Goal: Task Accomplishment & Management: Use online tool/utility

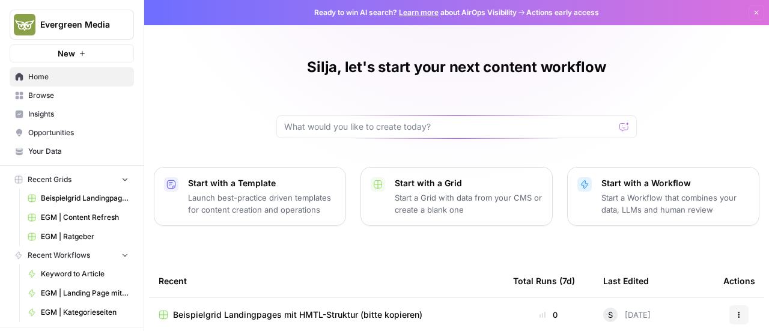
click at [48, 160] on nav "Home Browse Insights Opportunities Your Data" at bounding box center [72, 113] width 144 height 103
click at [49, 155] on span "Your Data" at bounding box center [78, 151] width 100 height 11
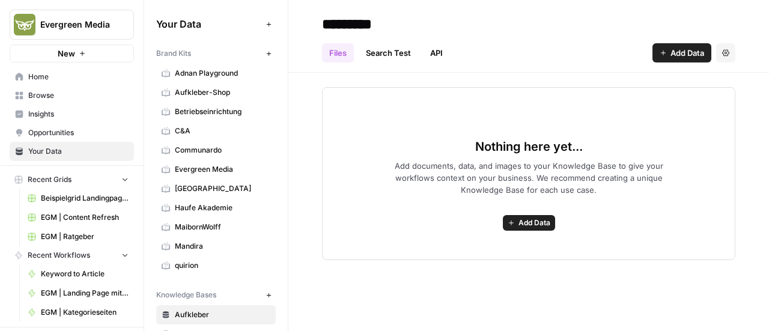
click at [180, 167] on span "Evergreen Media" at bounding box center [222, 169] width 95 height 11
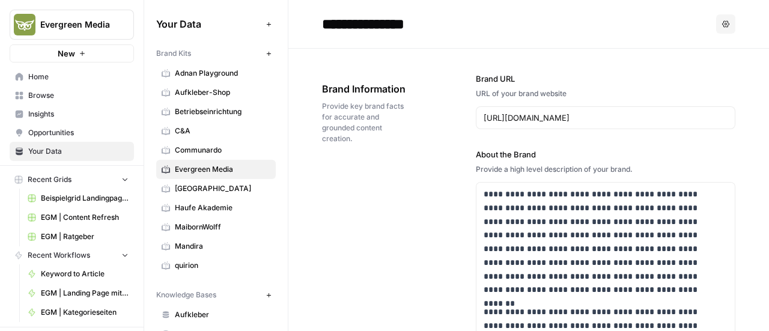
click at [265, 56] on icon "button" at bounding box center [268, 53] width 7 height 7
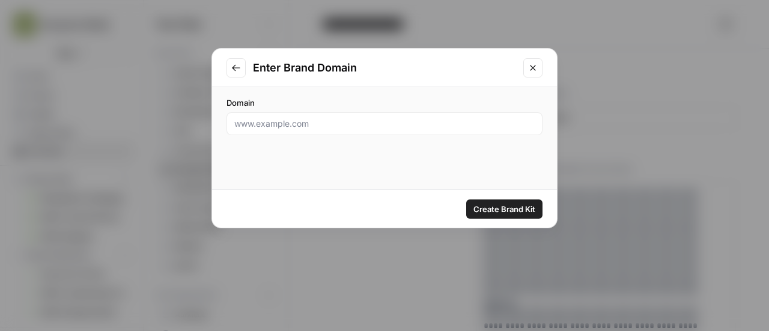
click at [280, 133] on div at bounding box center [384, 123] width 316 height 23
click at [233, 69] on icon "Go to previous step" at bounding box center [236, 68] width 10 height 10
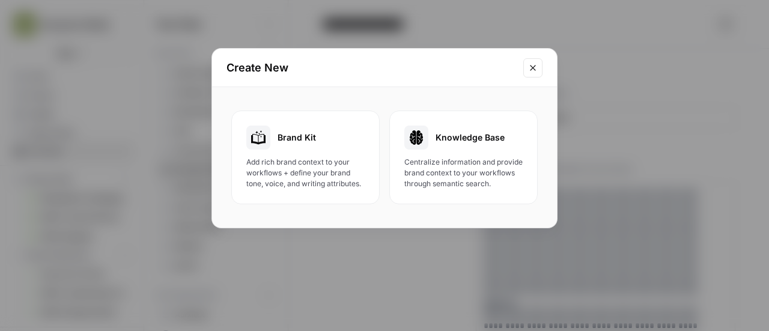
click at [540, 71] on button "Close modal" at bounding box center [532, 67] width 19 height 19
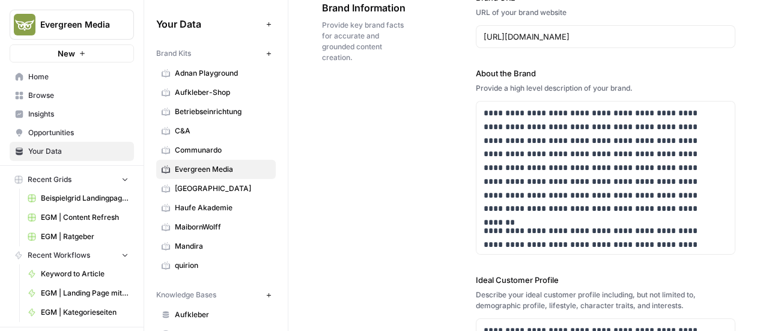
scroll to position [80, 0]
click at [196, 222] on span "MaibornWolff" at bounding box center [222, 227] width 95 height 11
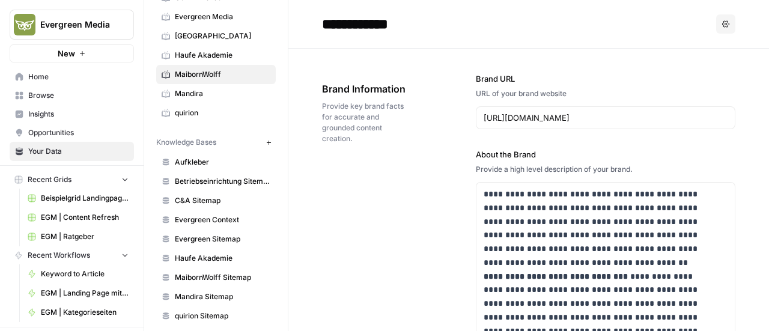
scroll to position [153, 0]
click at [265, 140] on icon "button" at bounding box center [268, 142] width 7 height 7
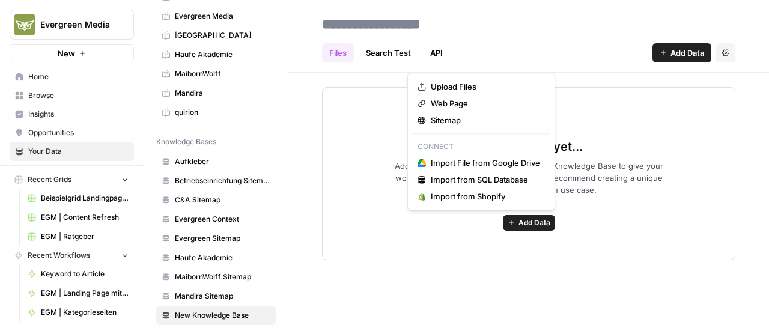
click at [530, 229] on button "Add Data" at bounding box center [529, 223] width 52 height 16
click at [450, 121] on span "Sitemap" at bounding box center [485, 120] width 109 height 12
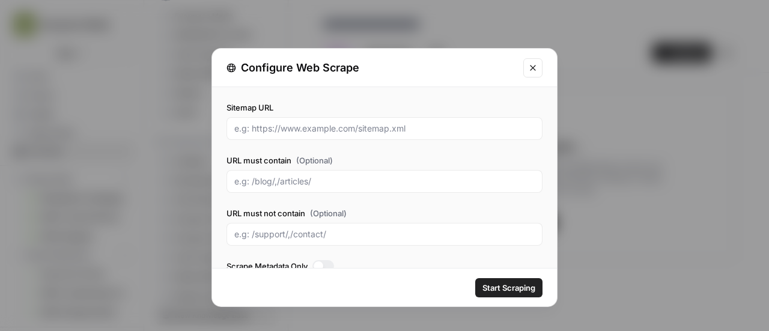
scroll to position [20, 0]
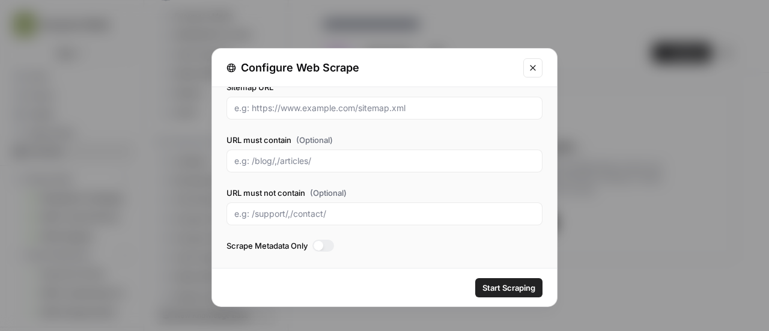
click at [326, 242] on div at bounding box center [323, 246] width 22 height 12
click at [326, 242] on div at bounding box center [328, 246] width 10 height 10
click at [536, 67] on icon "Close modal" at bounding box center [533, 68] width 10 height 10
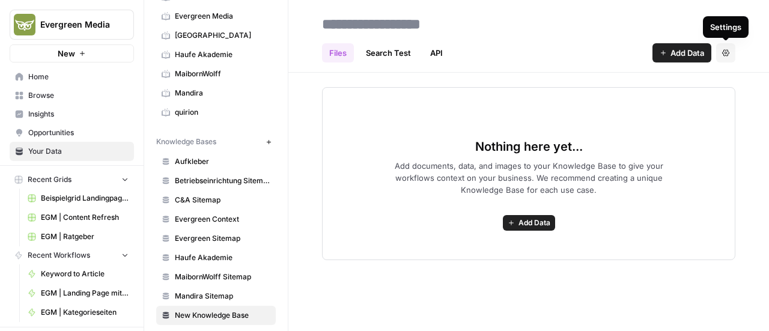
click at [722, 57] on button "Settings" at bounding box center [725, 52] width 19 height 19
click at [707, 80] on span "Delete Knowledge Base" at bounding box center [676, 81] width 89 height 12
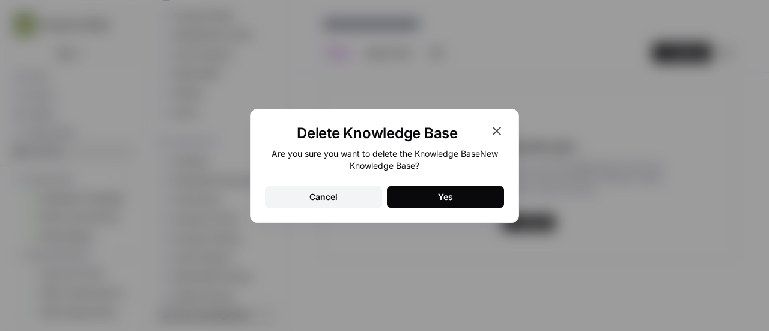
click at [456, 193] on button "Yes" at bounding box center [445, 197] width 117 height 22
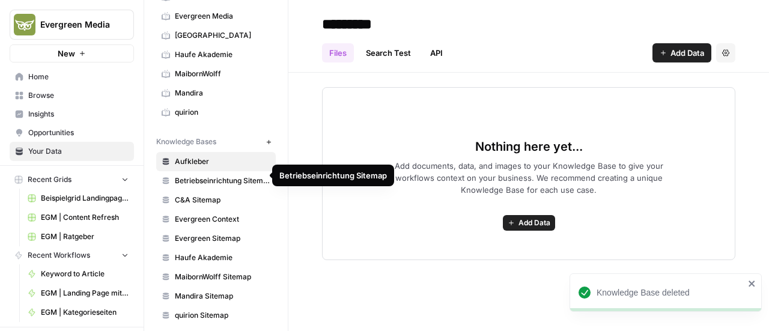
click at [213, 175] on span "Betriebseinrichtung Sitemap" at bounding box center [222, 180] width 95 height 11
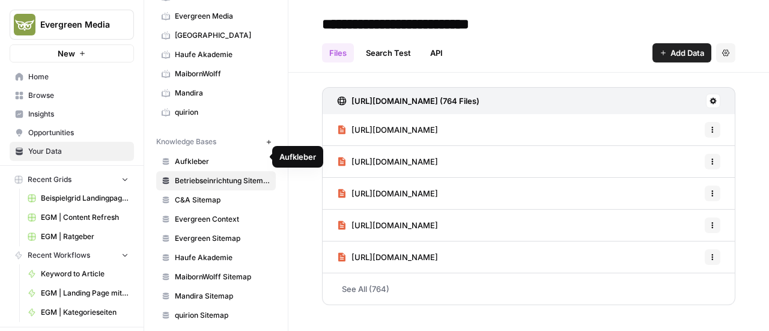
click at [210, 156] on span "Aufkleber" at bounding box center [222, 161] width 95 height 11
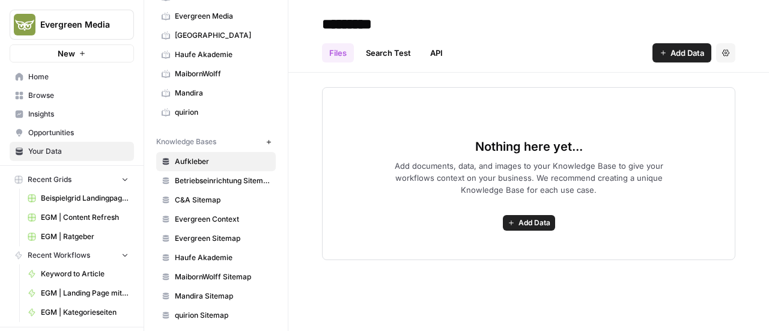
click at [205, 180] on span "Betriebseinrichtung Sitemap" at bounding box center [222, 180] width 95 height 11
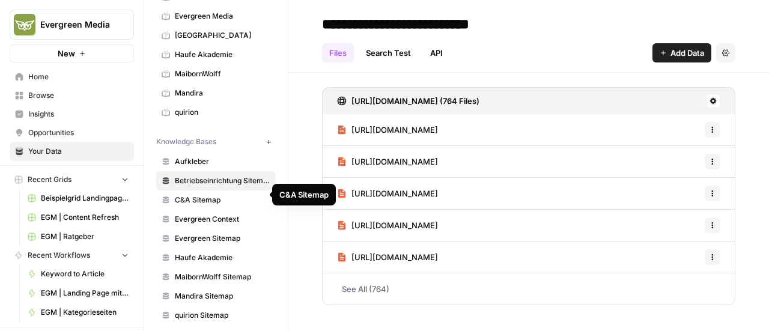
click at [201, 199] on span "C&A Sitemap" at bounding box center [222, 200] width 95 height 11
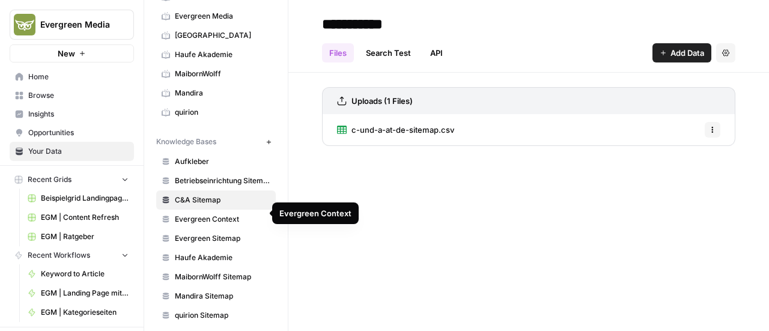
click at [199, 214] on span "Evergreen Context" at bounding box center [222, 219] width 95 height 11
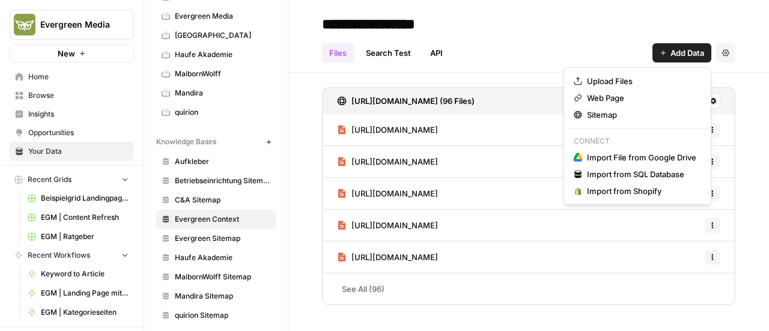
click at [678, 51] on span "Add Data" at bounding box center [687, 53] width 34 height 12
click at [607, 74] on button "Upload Files" at bounding box center [637, 81] width 137 height 17
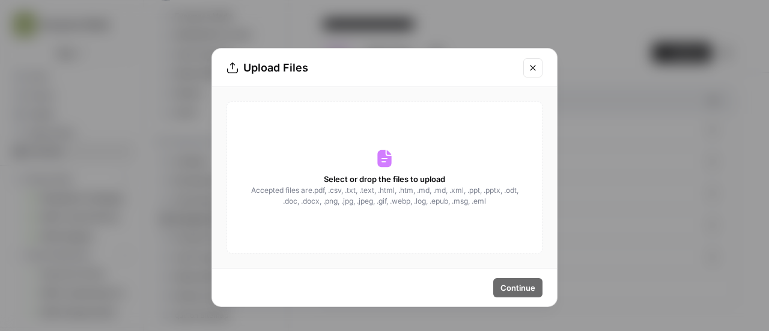
click at [535, 68] on icon "Close modal" at bounding box center [533, 68] width 10 height 10
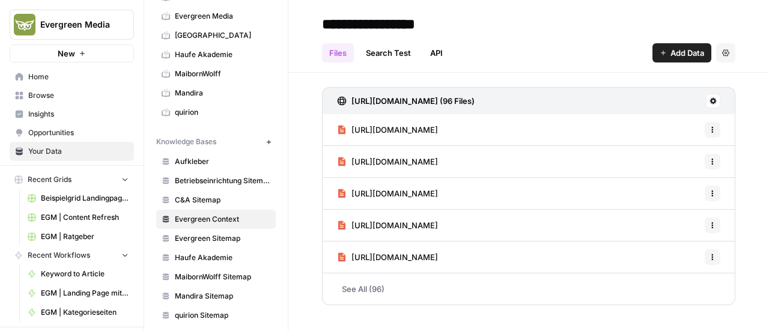
click at [213, 237] on link "Evergreen Sitemap" at bounding box center [216, 238] width 120 height 19
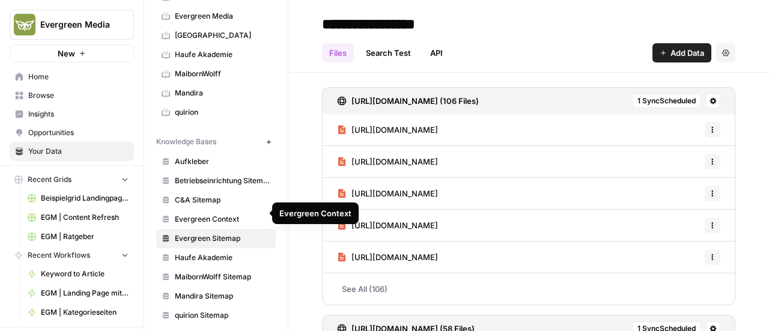
click at [208, 214] on span "Evergreen Context" at bounding box center [222, 219] width 95 height 11
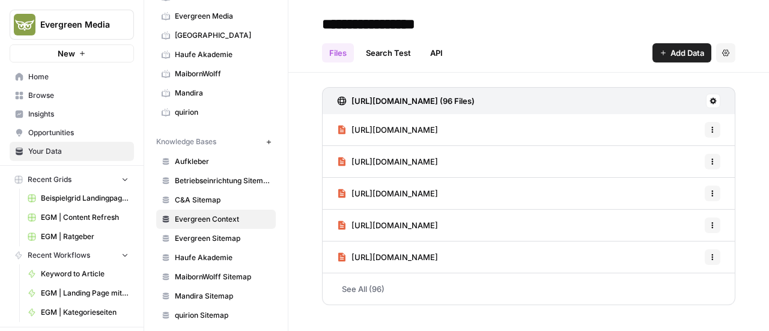
click at [364, 293] on link "See All (96)" at bounding box center [528, 288] width 413 height 31
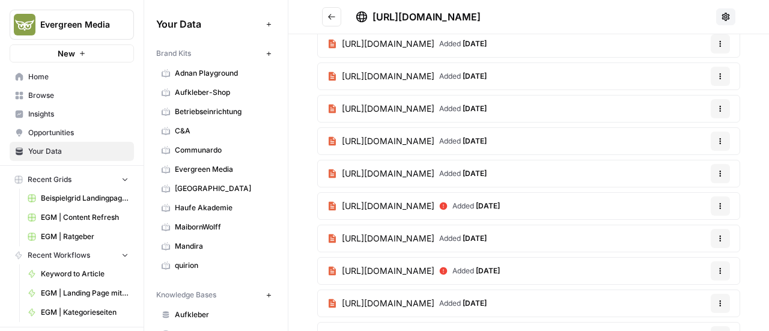
click at [35, 90] on span "Browse" at bounding box center [78, 95] width 100 height 11
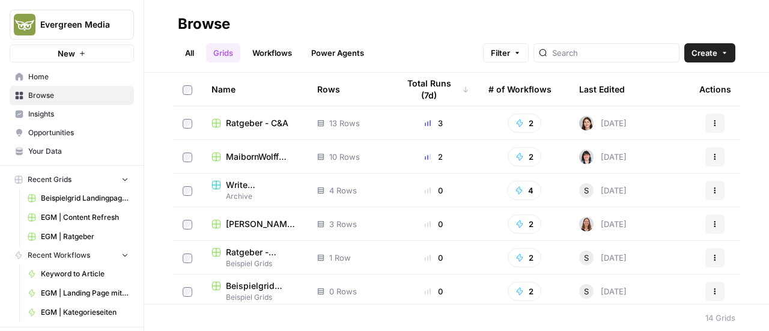
click at [191, 49] on link "All" at bounding box center [189, 52] width 23 height 19
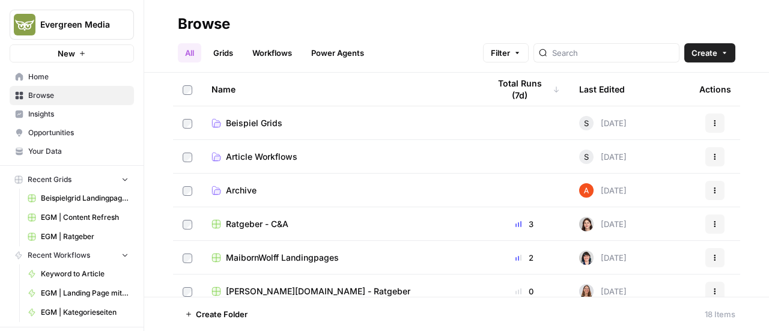
click at [248, 120] on span "Beispiel Grids" at bounding box center [254, 123] width 56 height 12
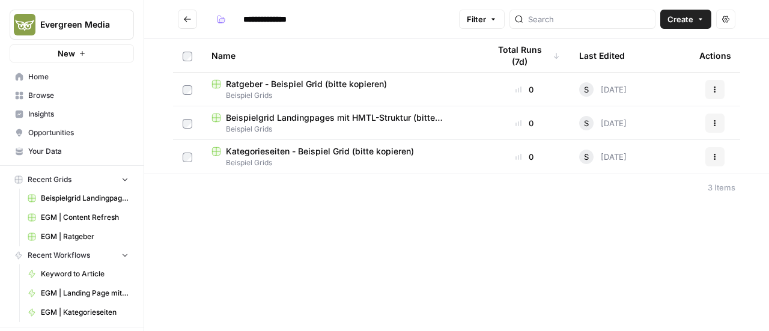
click at [718, 91] on icon "button" at bounding box center [714, 89] width 7 height 7
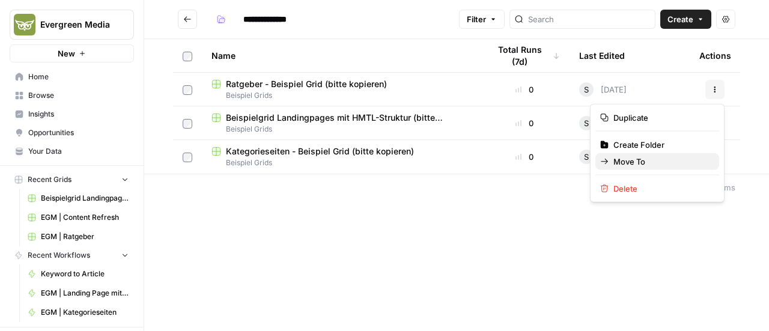
click at [639, 157] on span "Move To" at bounding box center [661, 162] width 96 height 12
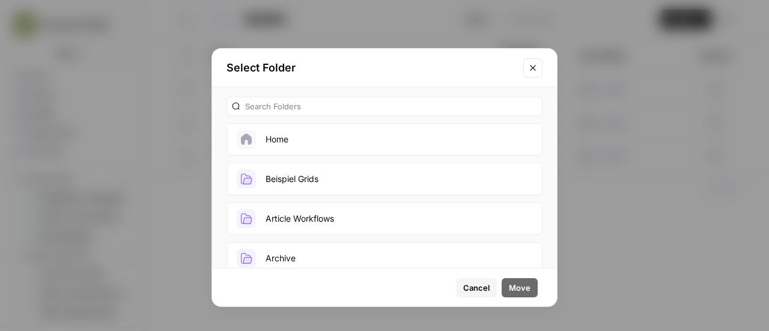
click at [486, 291] on span "Cancel" at bounding box center [476, 288] width 26 height 12
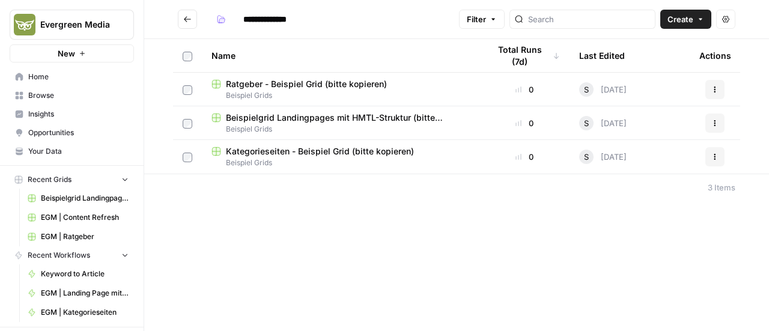
click at [183, 16] on icon "Go back" at bounding box center [187, 19] width 8 height 8
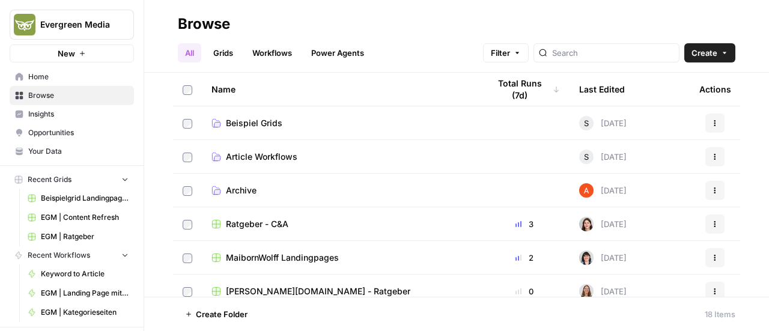
click at [225, 53] on link "Grids" at bounding box center [223, 52] width 34 height 19
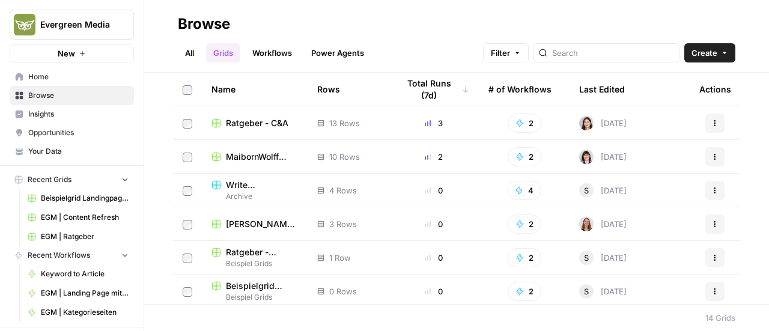
click at [253, 117] on span "Ratgeber - C&A" at bounding box center [257, 123] width 62 height 12
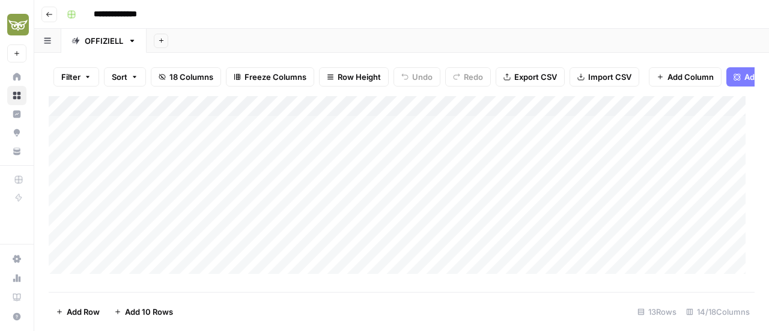
click at [242, 115] on div "Add Column" at bounding box center [402, 189] width 706 height 187
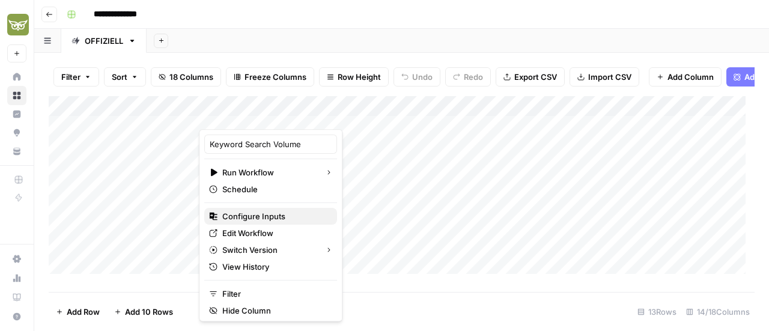
click at [244, 218] on span "Configure Inputs" at bounding box center [274, 216] width 105 height 12
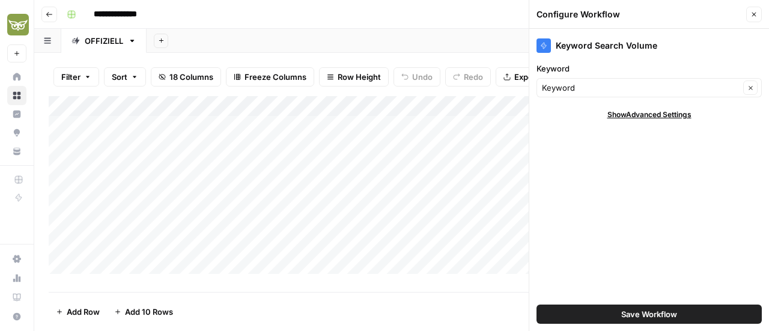
click at [607, 318] on button "Save Workflow" at bounding box center [648, 313] width 225 height 19
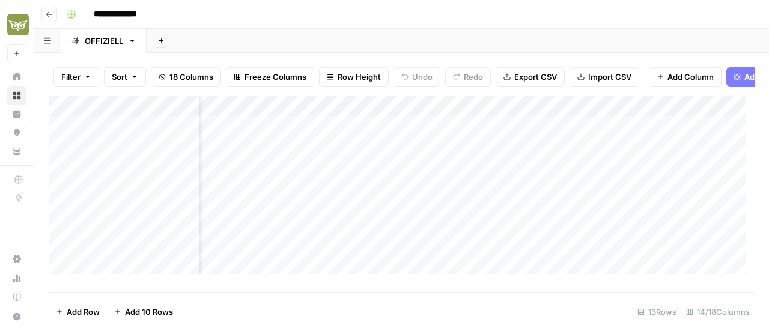
scroll to position [0, 953]
click at [438, 118] on div "Add Column" at bounding box center [402, 189] width 706 height 187
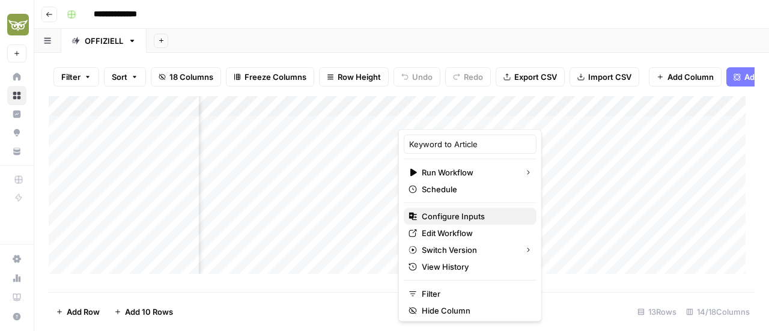
click at [441, 217] on span "Configure Inputs" at bounding box center [474, 216] width 105 height 12
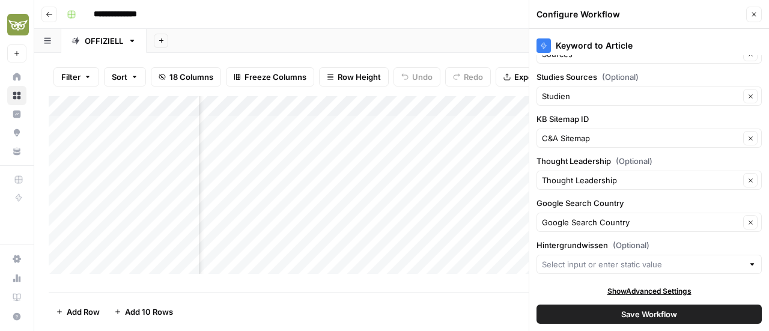
scroll to position [175, 0]
click at [642, 264] on input "Hintergrundwissen (Optional)" at bounding box center [642, 264] width 201 height 12
click at [559, 286] on div "Show Advanced Settings" at bounding box center [648, 291] width 225 height 11
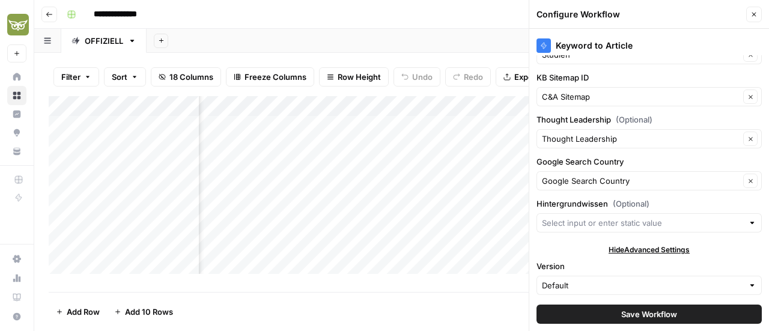
scroll to position [217, 0]
click at [753, 16] on icon "button" at bounding box center [753, 14] width 7 height 7
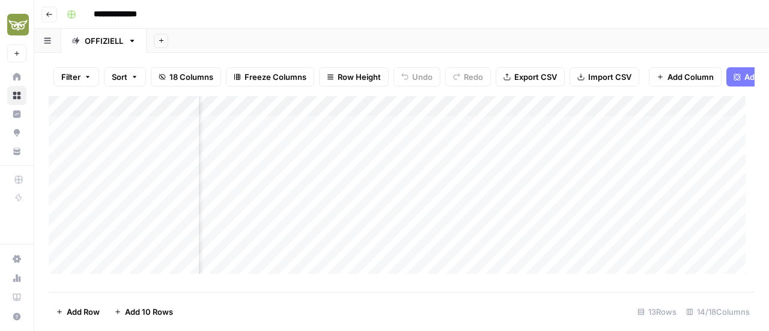
scroll to position [1, 1026]
click at [406, 171] on div "Add Column" at bounding box center [402, 189] width 706 height 187
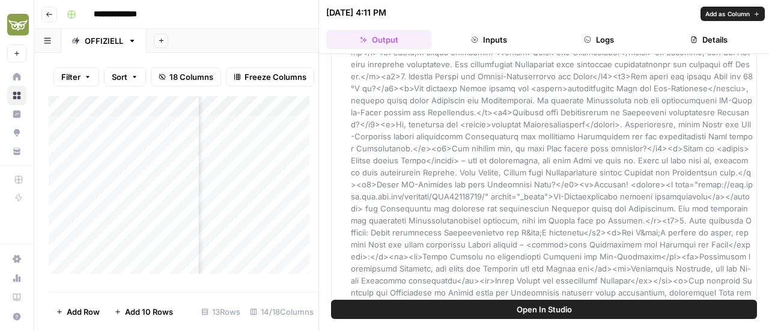
scroll to position [1707, 0]
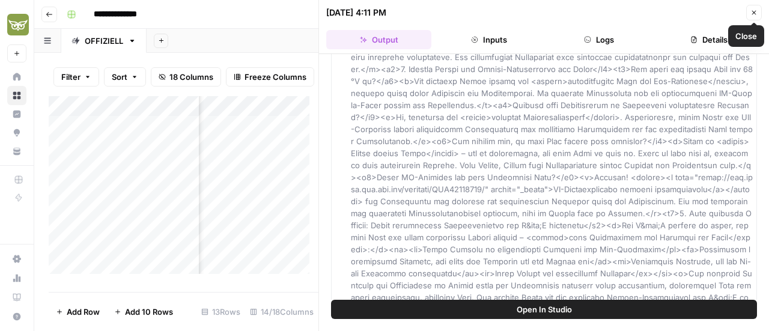
click at [755, 9] on icon "button" at bounding box center [753, 12] width 7 height 7
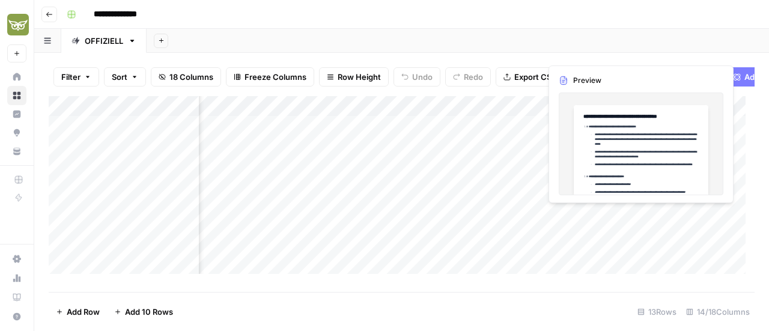
scroll to position [0, 1106]
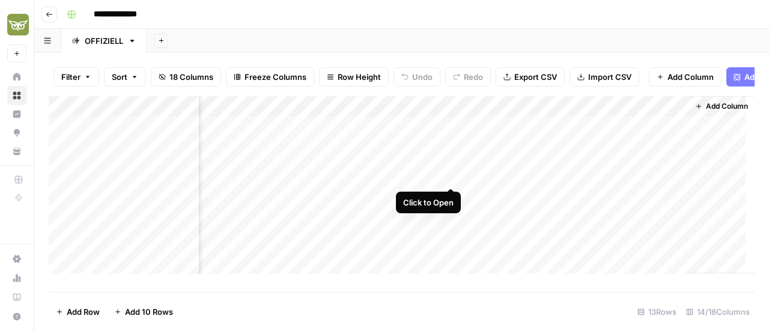
click at [449, 174] on div "Add Column" at bounding box center [402, 189] width 706 height 187
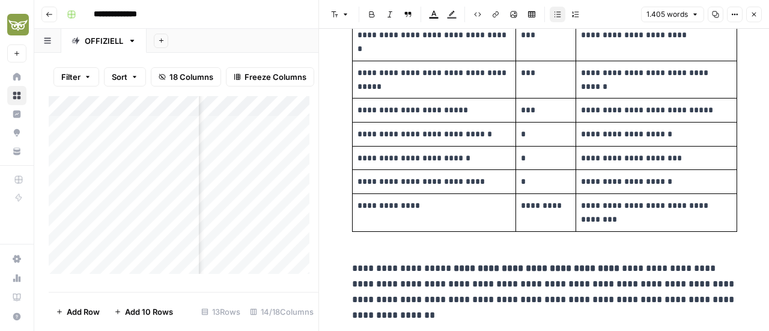
scroll to position [959, 0]
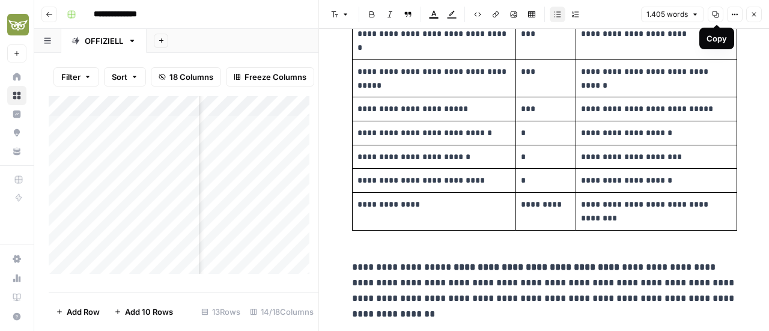
click at [716, 13] on icon "button" at bounding box center [715, 14] width 7 height 7
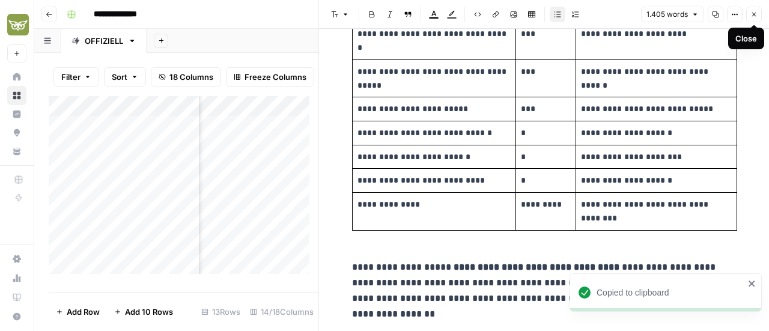
click at [758, 16] on button "Close" at bounding box center [754, 15] width 16 height 16
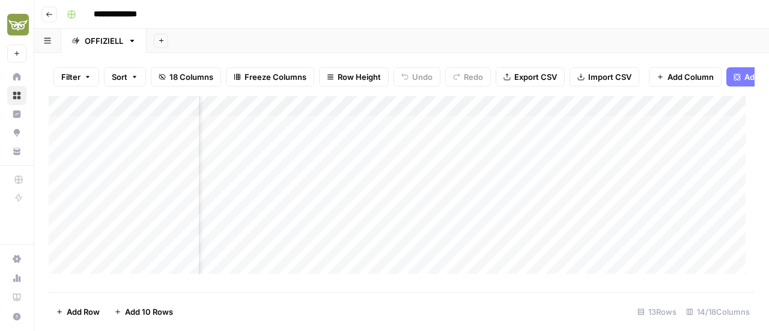
scroll to position [0, 617]
click at [54, 19] on button "Go back" at bounding box center [49, 15] width 16 height 16
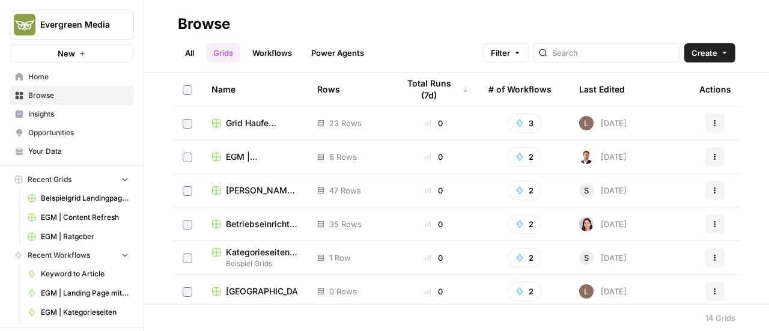
scroll to position [273, 0]
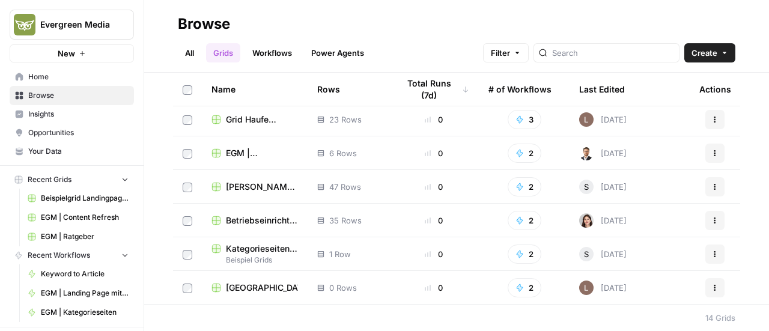
click at [248, 223] on span "Betriebseinrichtung KS" at bounding box center [262, 220] width 72 height 12
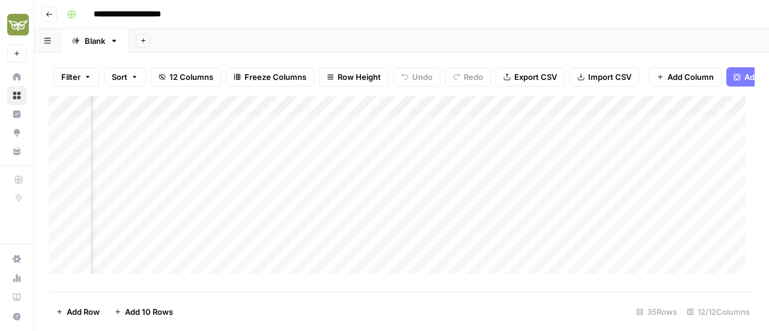
scroll to position [0, 171]
click at [351, 216] on div "Add Column" at bounding box center [402, 189] width 706 height 187
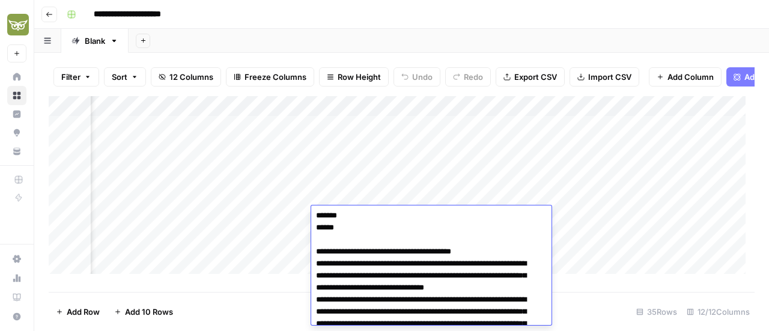
scroll to position [62, 0]
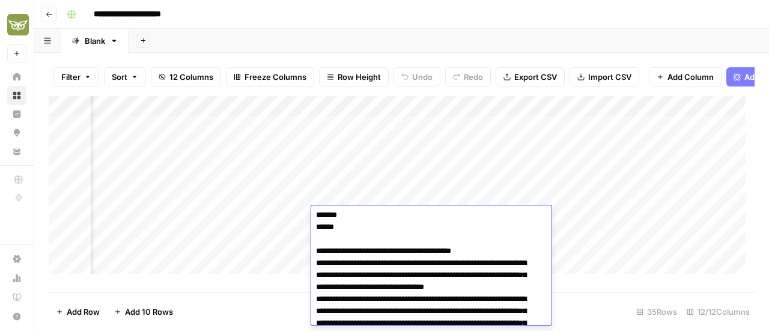
drag, startPoint x: 342, startPoint y: 252, endPoint x: 479, endPoint y: 252, distance: 136.3
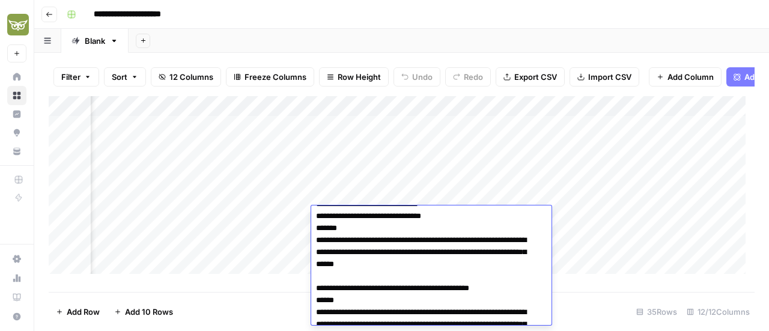
scroll to position [339, 0]
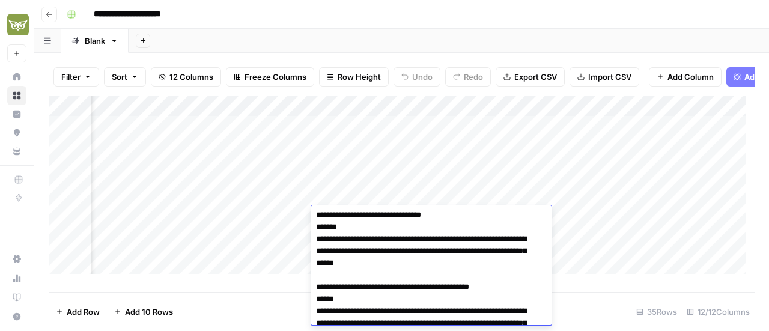
click at [292, 306] on footer "Add Row Add 10 Rows 35 Rows 12/12 Columns" at bounding box center [402, 311] width 706 height 39
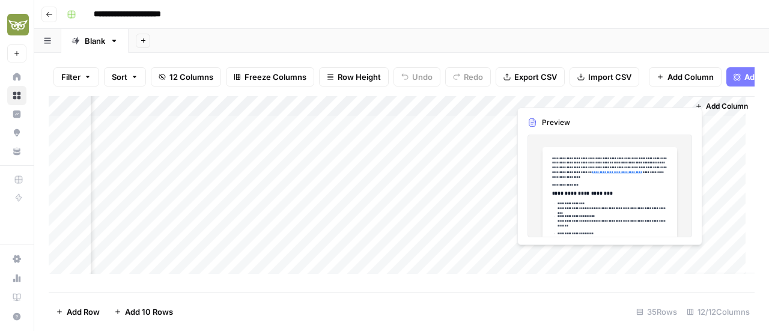
scroll to position [2, 379]
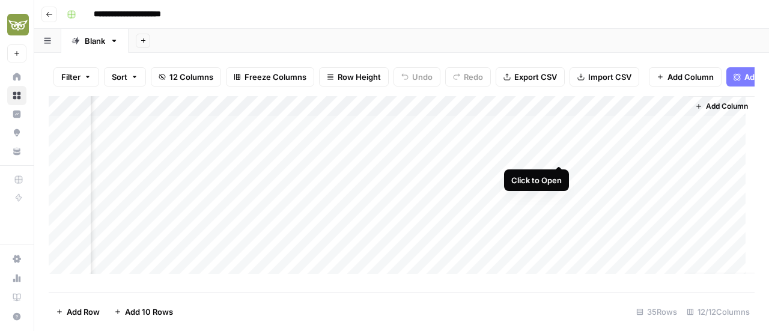
click at [557, 152] on div "Add Column" at bounding box center [402, 189] width 706 height 187
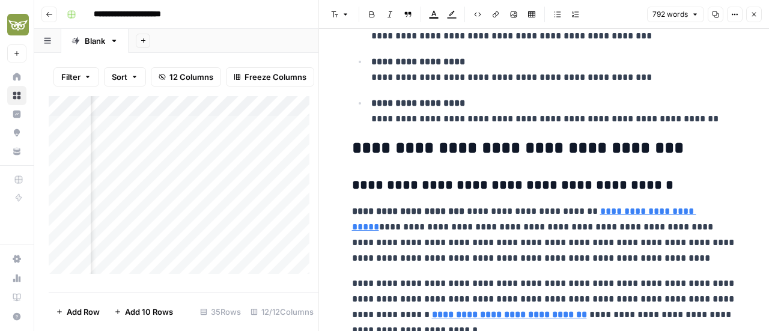
scroll to position [312, 0]
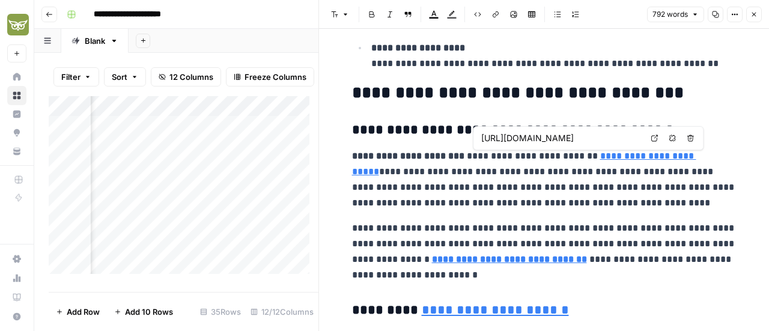
click at [616, 156] on link "**********" at bounding box center [524, 163] width 344 height 25
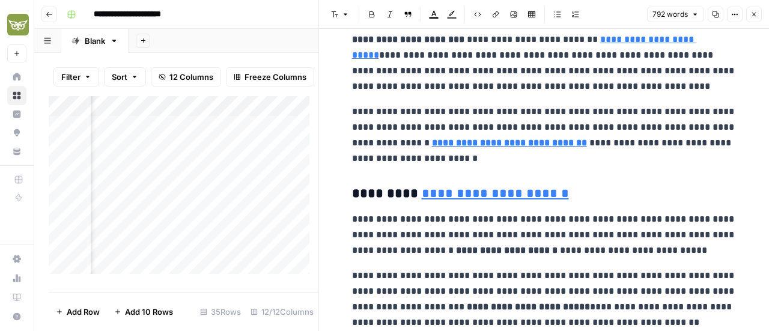
scroll to position [430, 0]
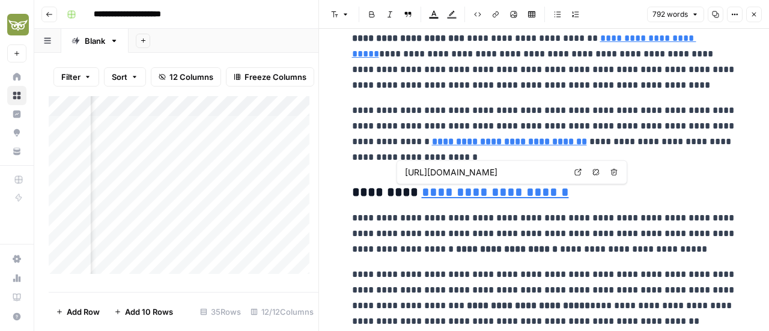
click at [519, 196] on link "**********" at bounding box center [495, 192] width 147 height 13
click at [598, 169] on icon "button" at bounding box center [595, 172] width 7 height 7
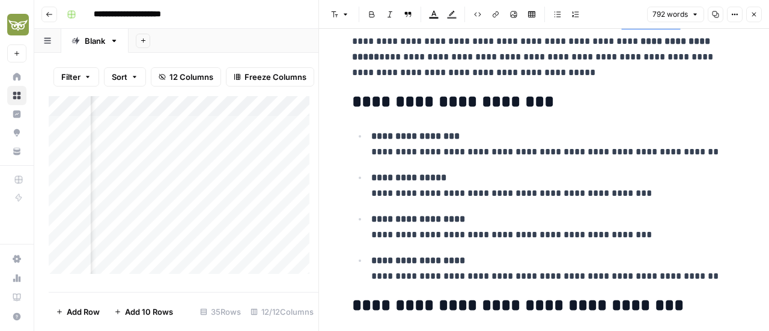
scroll to position [148, 0]
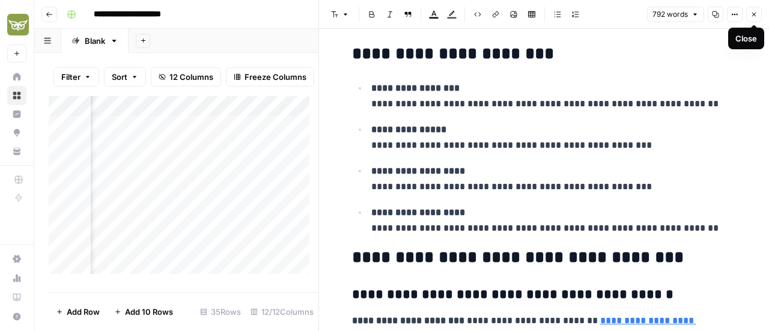
click at [752, 13] on icon "button" at bounding box center [753, 14] width 7 height 7
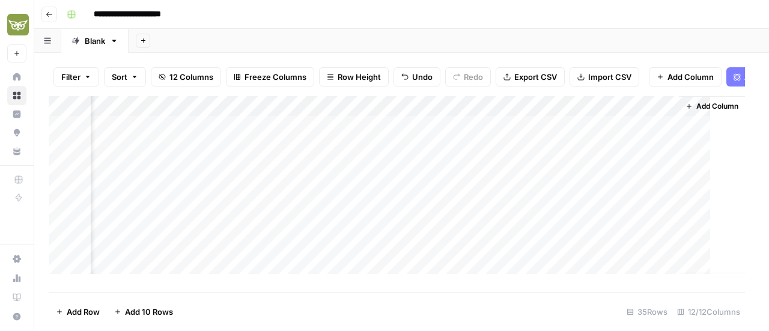
scroll to position [2, 365]
click at [359, 117] on div "Add Column" at bounding box center [402, 189] width 706 height 187
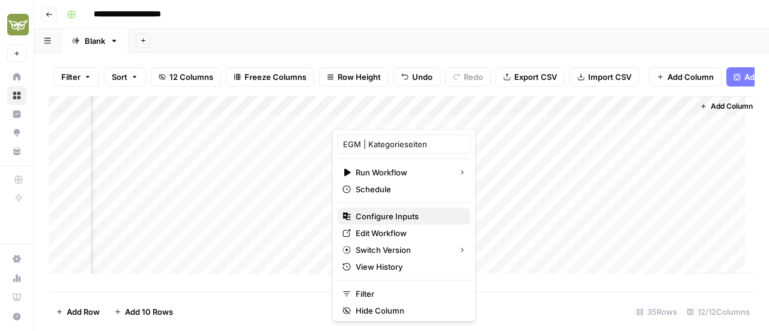
click at [379, 218] on span "Configure Inputs" at bounding box center [408, 216] width 105 height 12
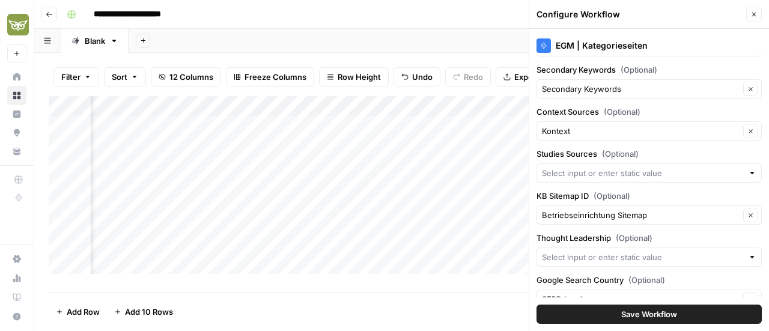
scroll to position [183, 0]
click at [559, 106] on label "Context Sources (Optional)" at bounding box center [648, 112] width 225 height 12
click at [559, 125] on input "Kontext" at bounding box center [641, 131] width 198 height 12
type input "Kontext"
click at [559, 106] on label "Context Sources (Optional)" at bounding box center [648, 112] width 225 height 12
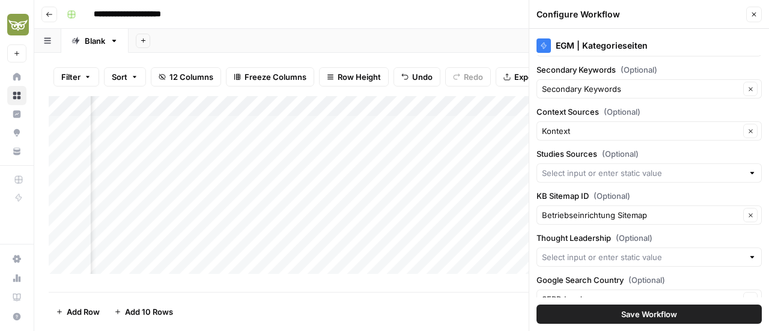
click at [559, 125] on input "Kontext" at bounding box center [641, 131] width 198 height 12
click at [559, 106] on label "Context Sources (Optional)" at bounding box center [648, 112] width 225 height 12
click at [559, 125] on input "Kontext" at bounding box center [641, 131] width 198 height 12
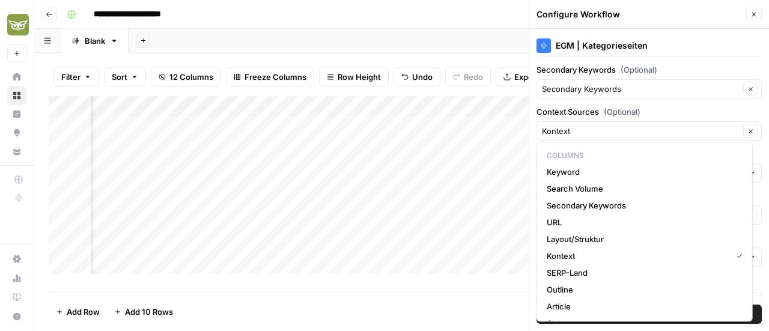
click at [633, 109] on span "(Optional)" at bounding box center [622, 112] width 37 height 12
click at [633, 125] on input "Kontext" at bounding box center [641, 131] width 198 height 12
type input "Kontext"
click at [667, 110] on label "Context Sources (Optional)" at bounding box center [648, 112] width 225 height 12
click at [667, 125] on input "Kontext" at bounding box center [641, 131] width 198 height 12
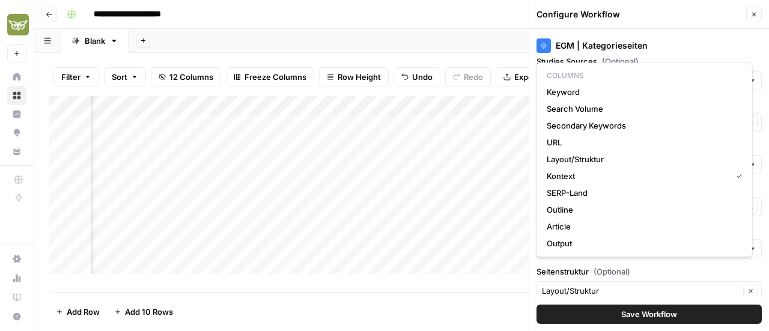
scroll to position [300, 0]
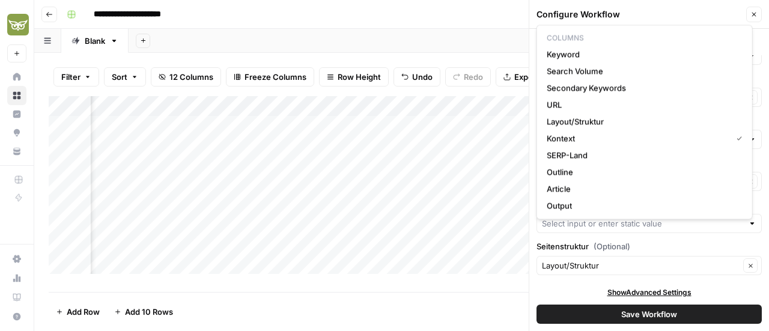
type input "Kontext"
click at [566, 288] on div "Show Advanced Settings" at bounding box center [648, 292] width 225 height 11
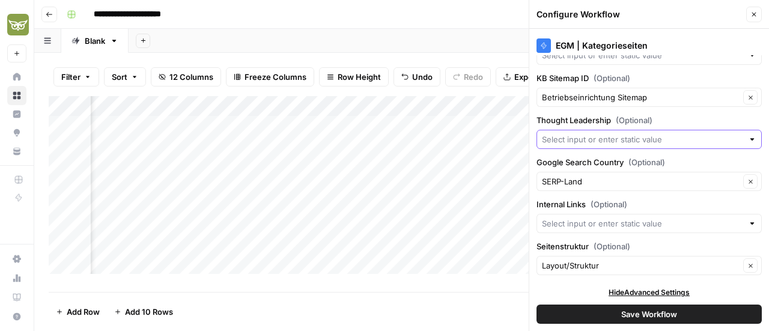
click at [563, 135] on input "Thought Leadership (Optional)" at bounding box center [642, 139] width 201 height 12
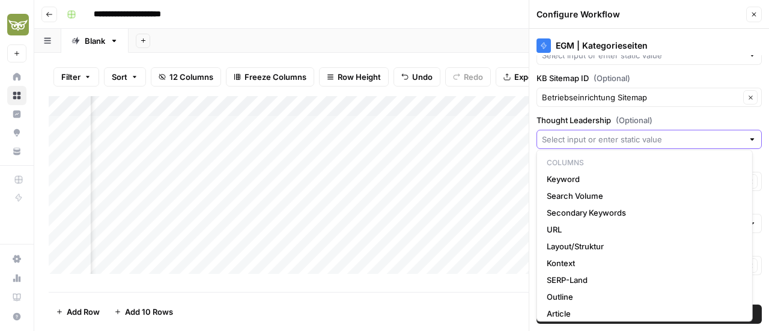
click at [563, 135] on input "Thought Leadership (Optional)" at bounding box center [642, 139] width 201 height 12
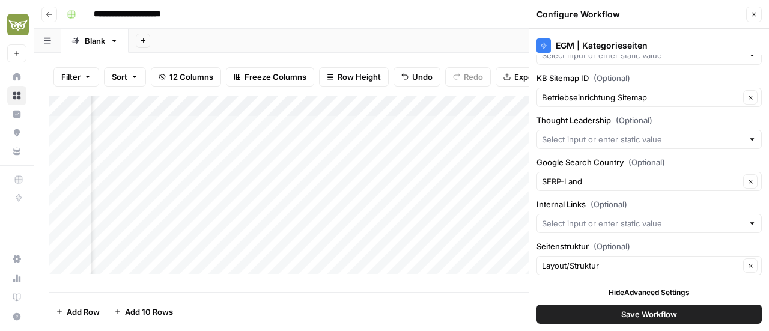
click at [660, 115] on label "Thought Leadership (Optional)" at bounding box center [648, 120] width 225 height 12
click at [660, 133] on input "Thought Leadership (Optional)" at bounding box center [642, 139] width 201 height 12
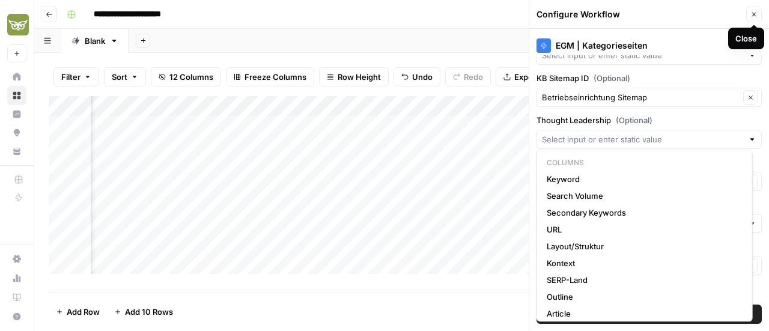
click at [754, 11] on icon "button" at bounding box center [753, 14] width 7 height 7
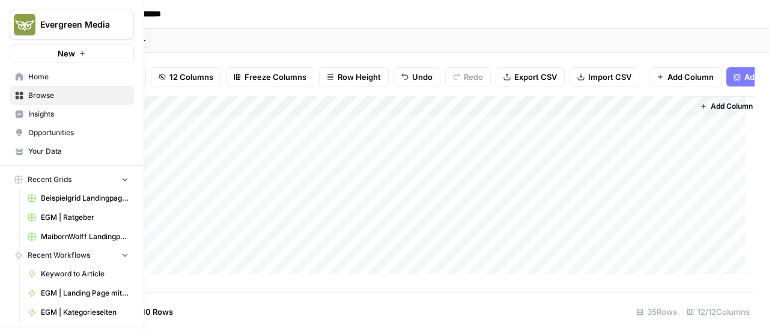
click at [23, 151] on link "Your Data" at bounding box center [72, 151] width 124 height 19
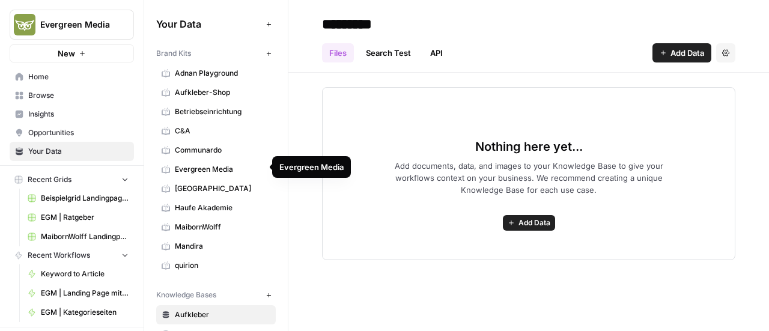
click at [207, 153] on span "Communardo" at bounding box center [222, 150] width 95 height 11
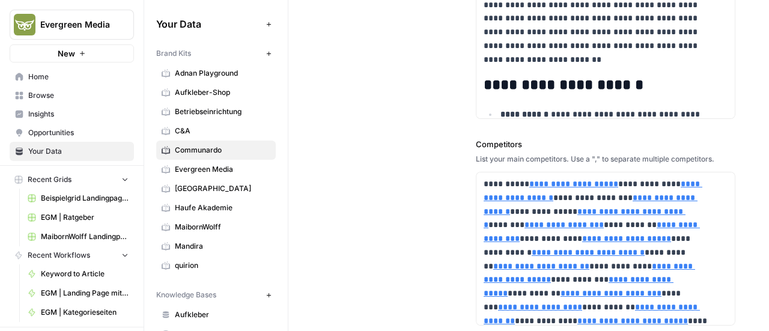
scroll to position [491, 0]
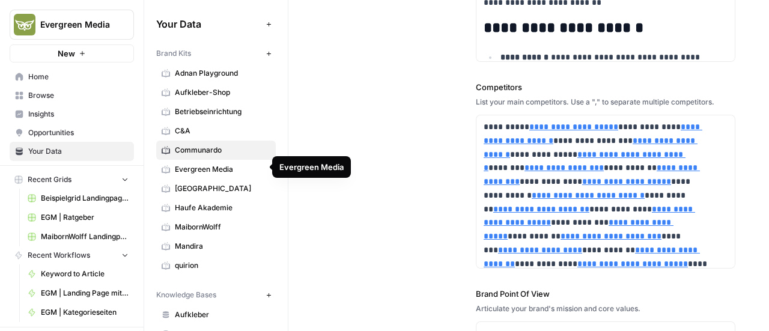
click at [204, 164] on span "Evergreen Media" at bounding box center [222, 169] width 95 height 11
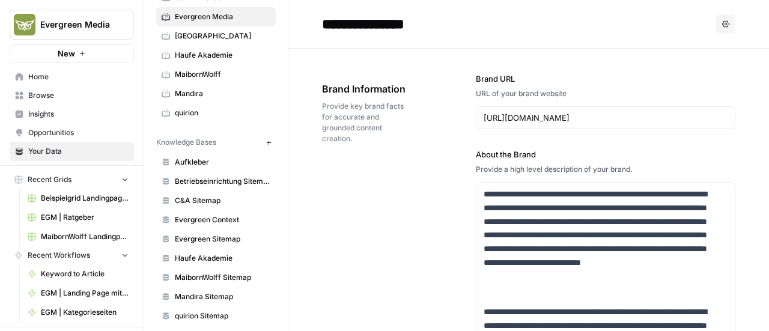
scroll to position [153, 0]
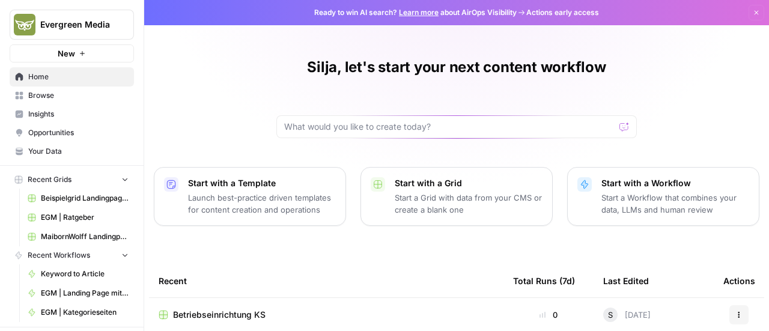
click at [38, 120] on link "Insights" at bounding box center [72, 113] width 124 height 19
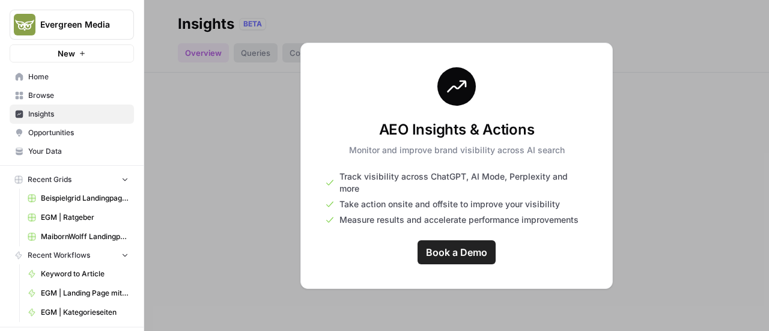
click at [46, 129] on span "Opportunities" at bounding box center [78, 132] width 100 height 11
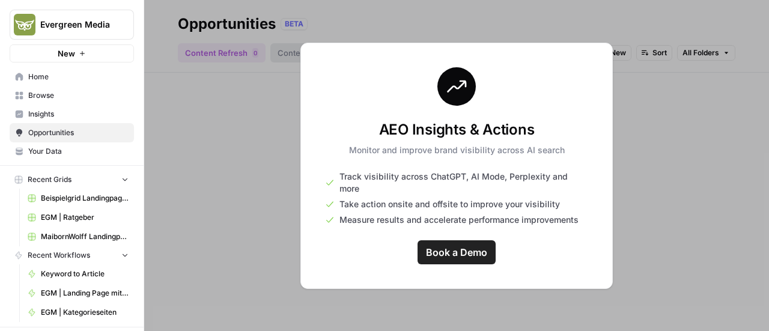
click at [46, 115] on span "Insights" at bounding box center [78, 114] width 100 height 11
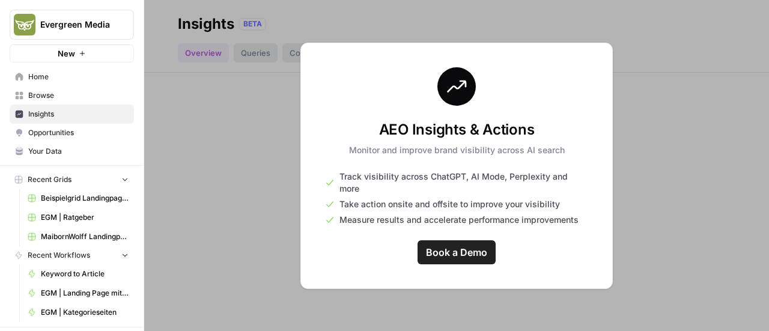
click at [51, 92] on span "Browse" at bounding box center [78, 95] width 100 height 11
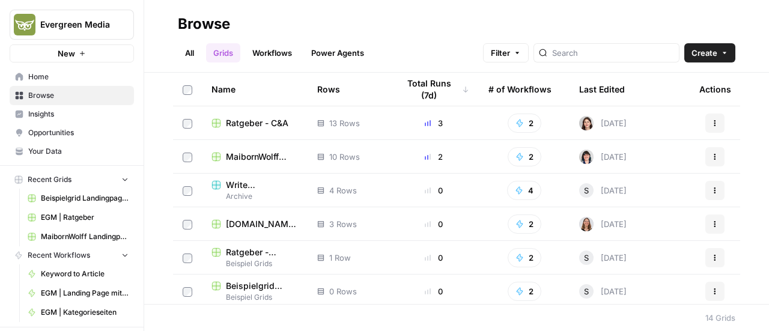
click at [48, 161] on nav "Home Browse Insights Opportunities Your Data" at bounding box center [72, 113] width 144 height 103
click at [46, 156] on span "Your Data" at bounding box center [78, 151] width 100 height 11
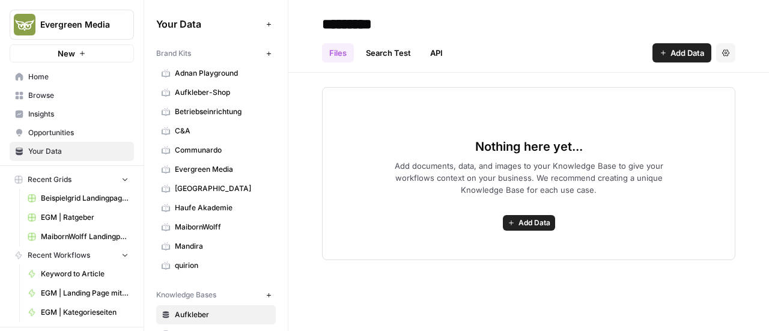
click at [208, 134] on span "C&A" at bounding box center [222, 131] width 95 height 11
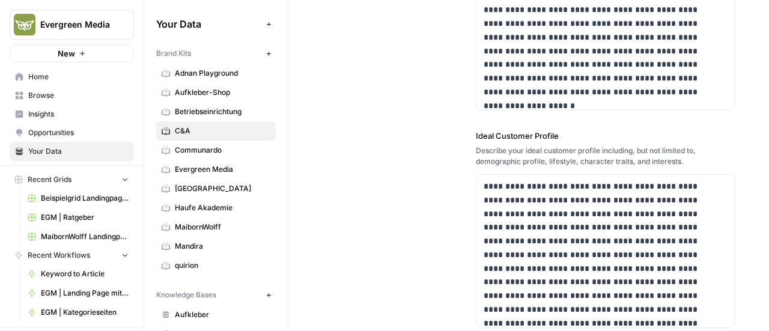
scroll to position [213, 0]
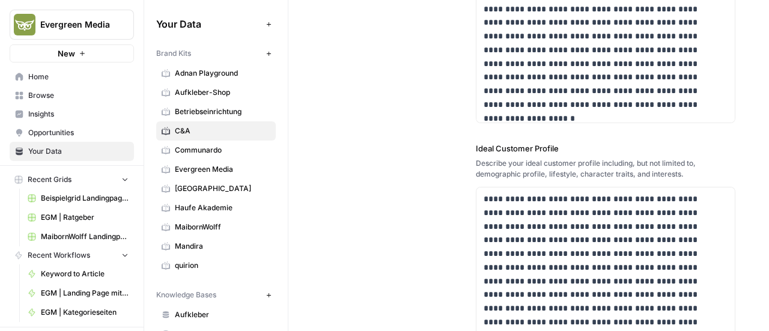
click at [35, 90] on span "Browse" at bounding box center [78, 95] width 100 height 11
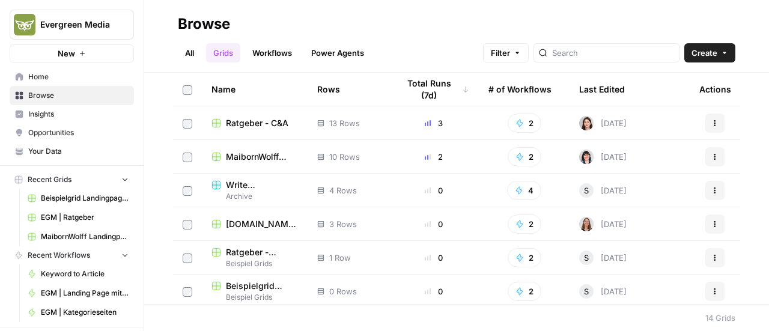
click at [41, 153] on span "Your Data" at bounding box center [78, 151] width 100 height 11
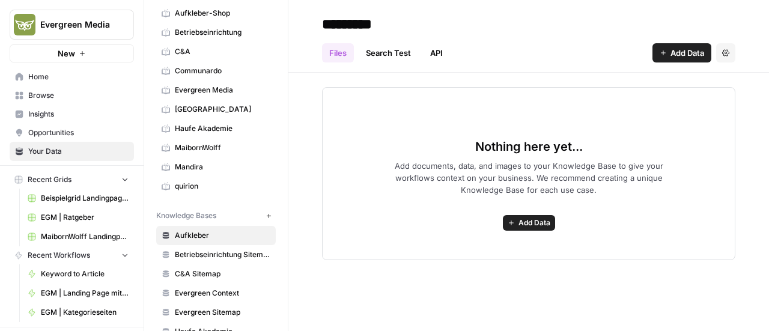
scroll to position [153, 0]
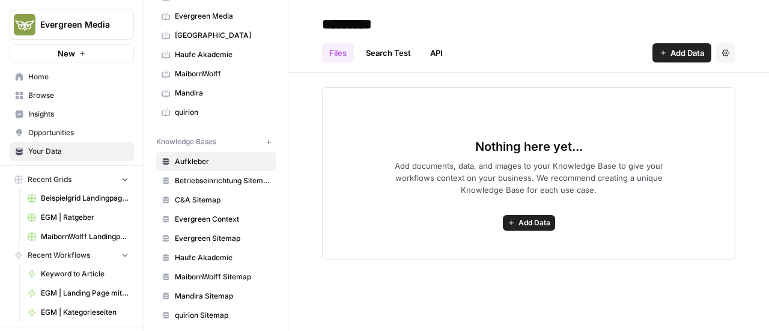
click at [271, 142] on span "New" at bounding box center [271, 142] width 1 height 1
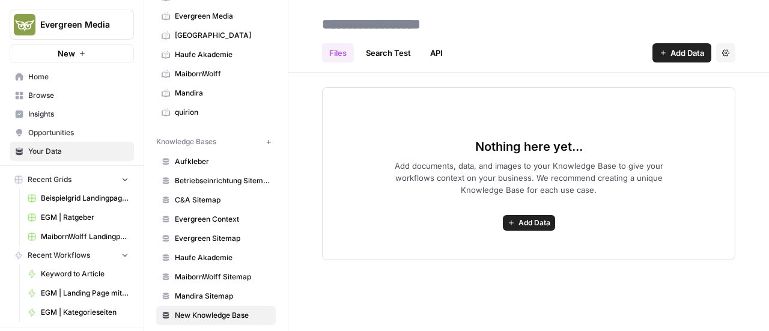
click at [728, 55] on icon "button" at bounding box center [725, 52] width 7 height 7
click at [692, 75] on span "Delete Knowledge Base" at bounding box center [676, 81] width 89 height 12
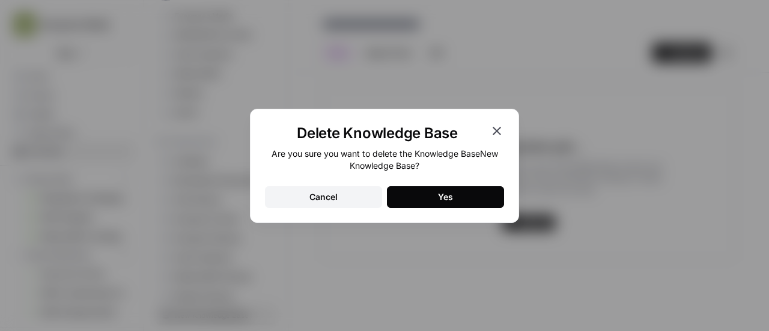
click at [435, 192] on button "Yes" at bounding box center [445, 197] width 117 height 22
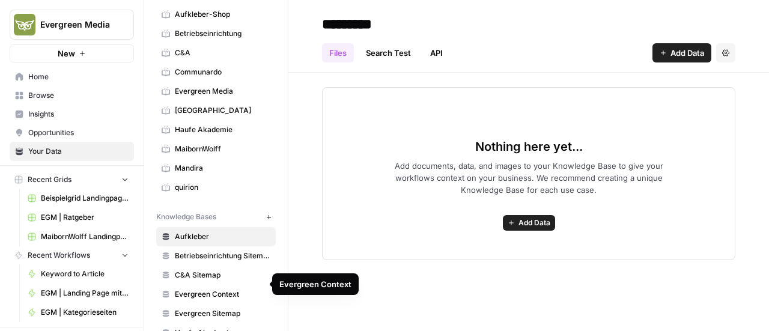
scroll to position [77, 0]
click at [49, 87] on link "Browse" at bounding box center [72, 95] width 124 height 19
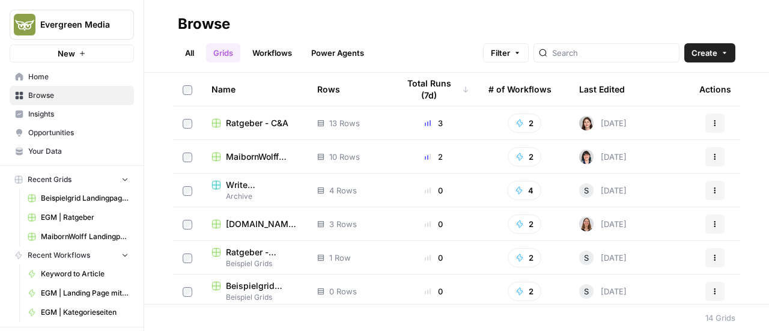
click at [263, 58] on link "Workflows" at bounding box center [272, 52] width 54 height 19
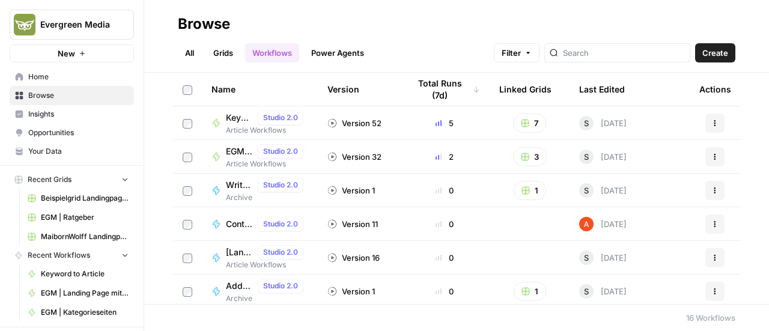
click at [231, 120] on span "Keyword to Article" at bounding box center [239, 118] width 27 height 12
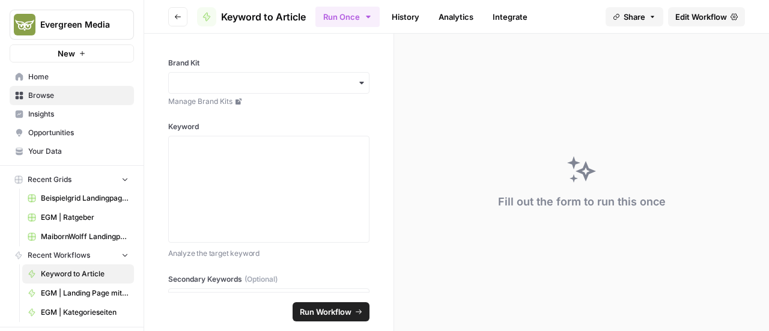
click at [700, 25] on link "Edit Workflow" at bounding box center [706, 16] width 77 height 19
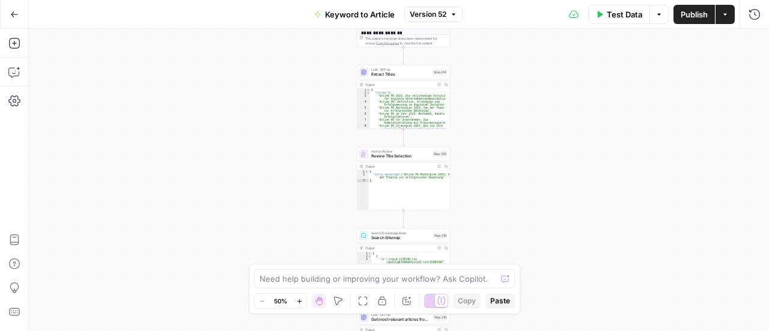
click at [12, 16] on icon "button" at bounding box center [14, 14] width 8 height 8
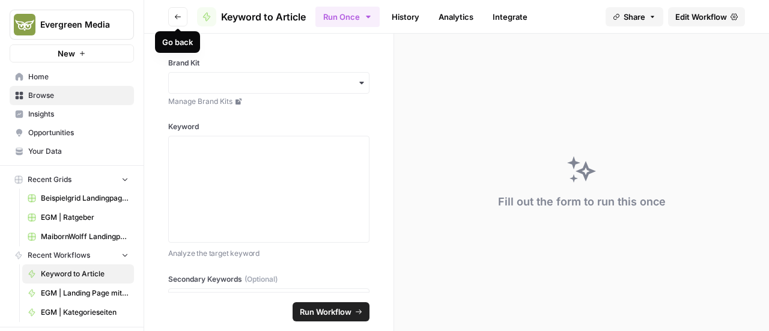
click at [180, 15] on icon "button" at bounding box center [177, 16] width 7 height 7
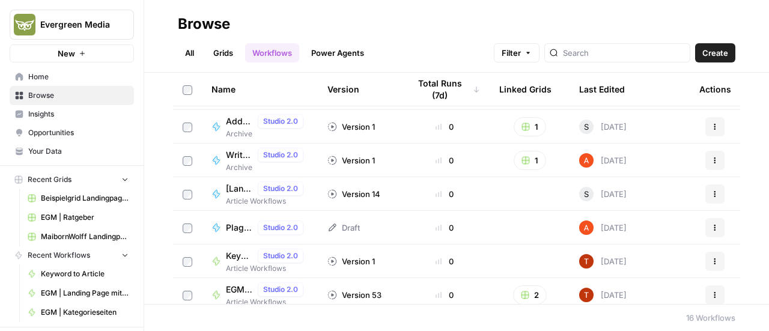
scroll to position [225, 0]
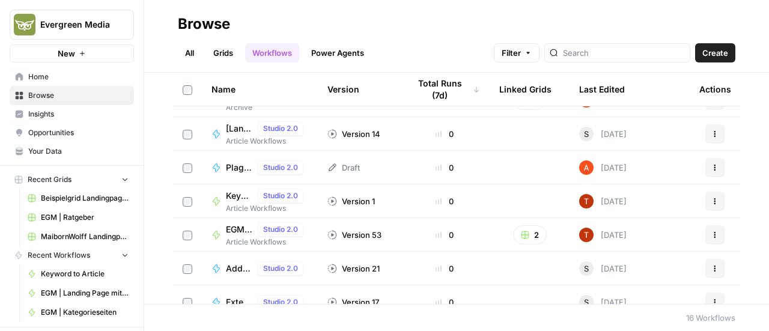
click at [228, 197] on span "Keyword to Article (Testversion Silja)" at bounding box center [239, 196] width 27 height 12
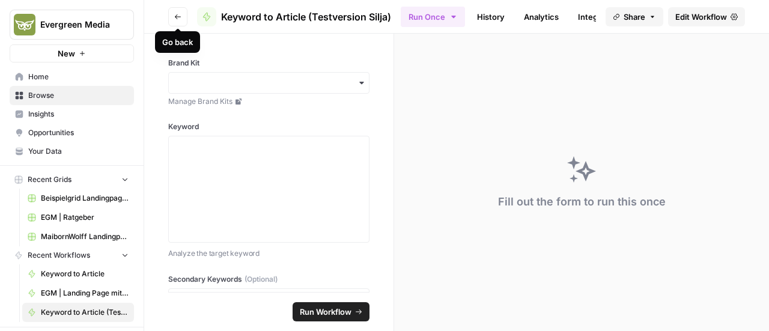
click at [178, 17] on icon "button" at bounding box center [177, 16] width 7 height 7
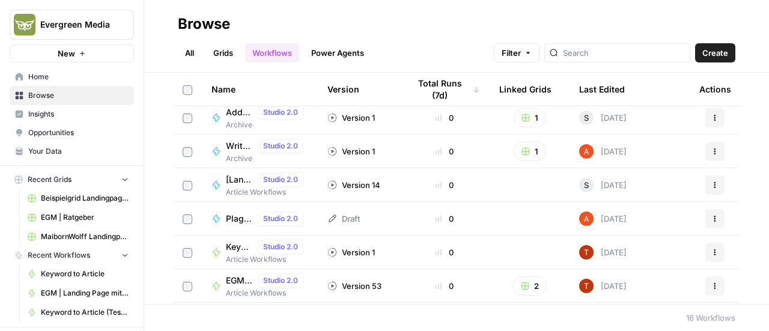
scroll to position [174, 0]
click at [233, 241] on span "Keyword to Article (Testversion Silja)" at bounding box center [239, 246] width 27 height 12
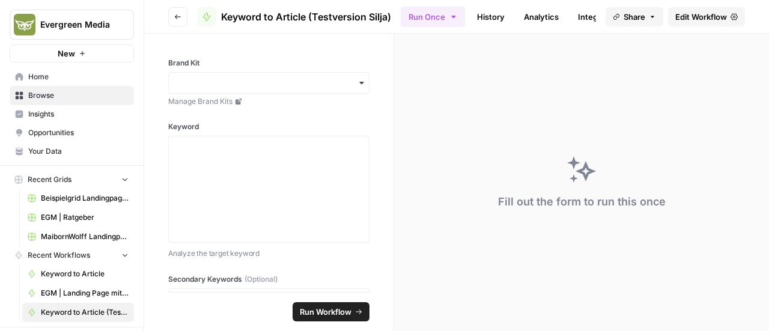
click at [176, 19] on icon "button" at bounding box center [177, 16] width 7 height 7
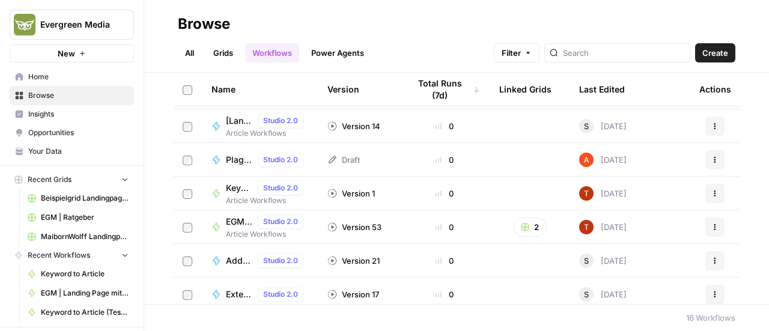
scroll to position [231, 0]
click at [229, 213] on td "EGM | Kategorieseiten Studio 2.0 Article Workflows" at bounding box center [260, 227] width 116 height 33
click at [228, 221] on span "EGM | Kategorieseiten" at bounding box center [239, 223] width 27 height 12
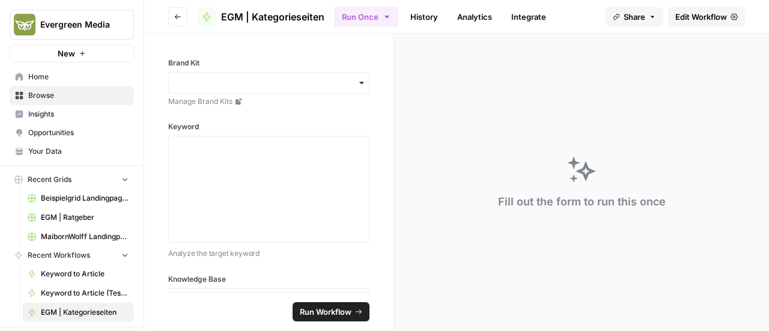
click at [696, 17] on span "Edit Workflow" at bounding box center [701, 17] width 52 height 12
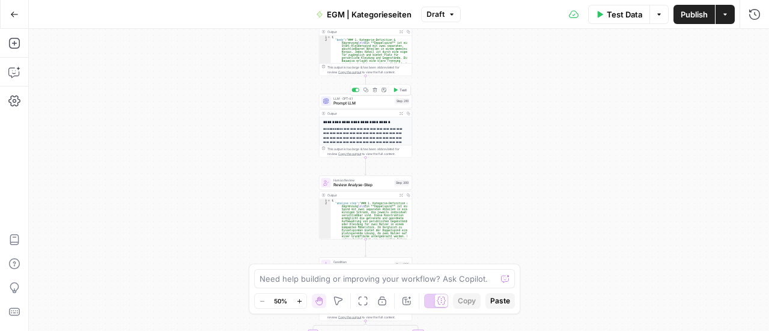
click at [364, 103] on span "Prompt LLM" at bounding box center [362, 103] width 59 height 6
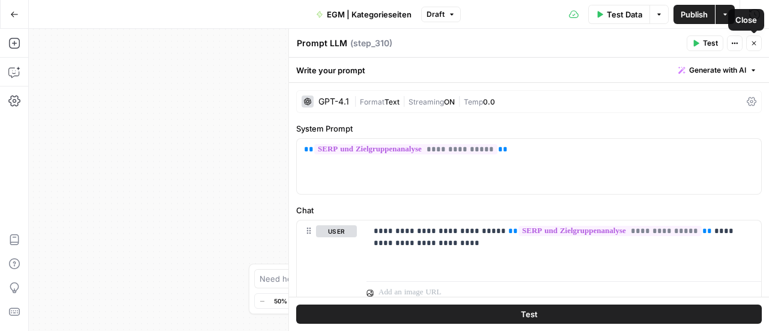
click at [750, 43] on button "Close" at bounding box center [754, 43] width 16 height 16
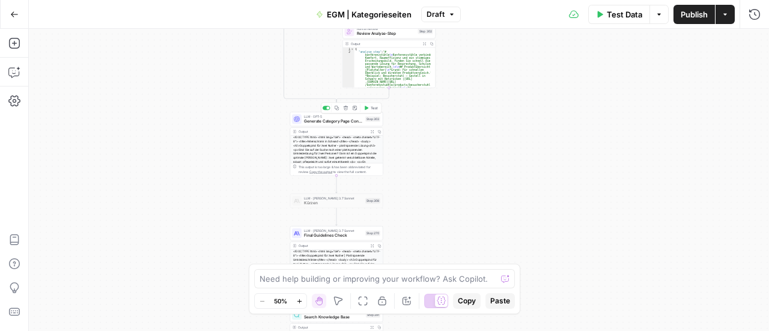
click at [311, 127] on div "LLM · GPT-5 Generate Category Page Content Step 303 Copy step Delete step Add N…" at bounding box center [336, 144] width 93 height 64
click at [311, 121] on span "Generate Category Page Content" at bounding box center [333, 121] width 59 height 6
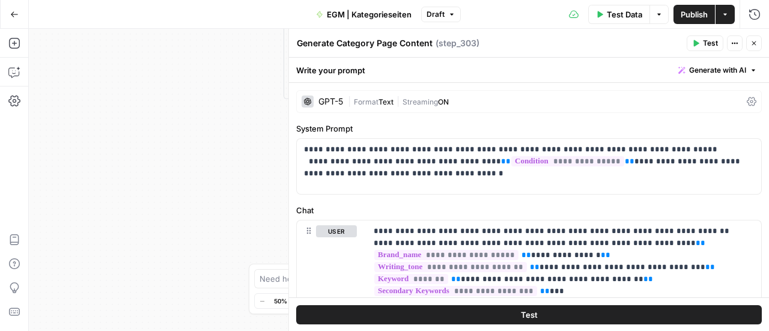
click at [757, 43] on button "Close" at bounding box center [754, 43] width 16 height 16
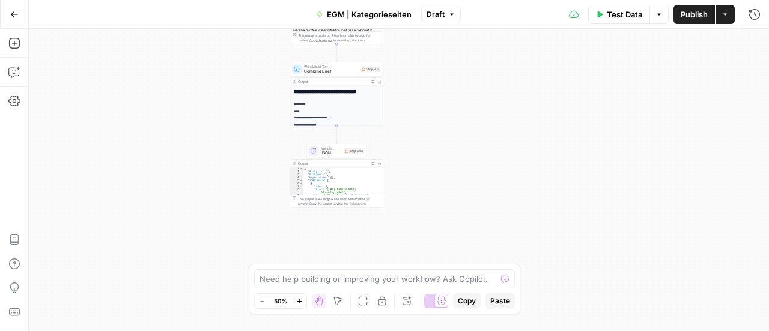
click at [8, 12] on button "Go Back" at bounding box center [15, 15] width 22 height 22
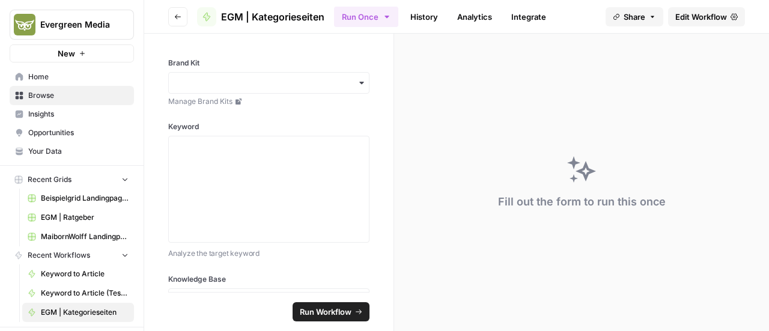
click at [178, 19] on icon "button" at bounding box center [177, 16] width 7 height 7
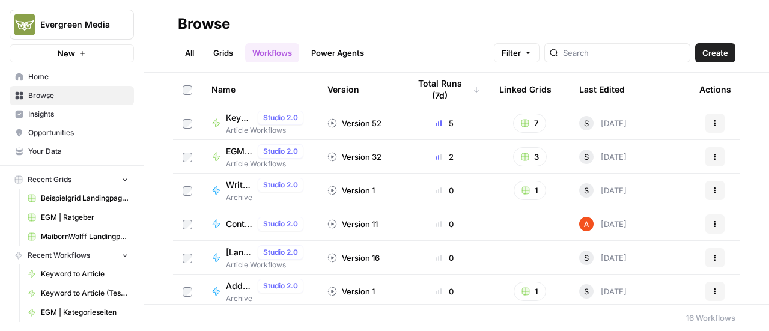
click at [62, 145] on link "Your Data" at bounding box center [72, 151] width 124 height 19
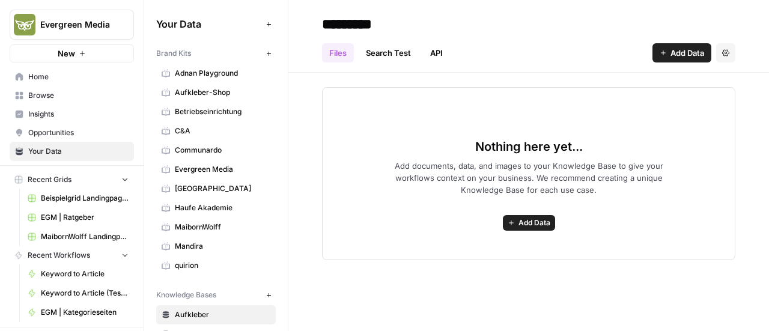
click at [46, 97] on span "Browse" at bounding box center [78, 95] width 100 height 11
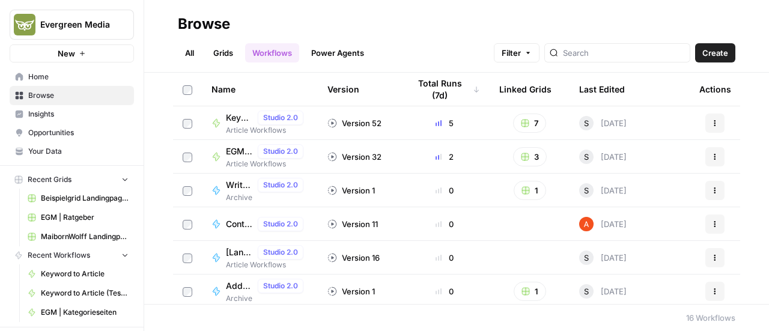
click at [222, 58] on link "Grids" at bounding box center [223, 52] width 34 height 19
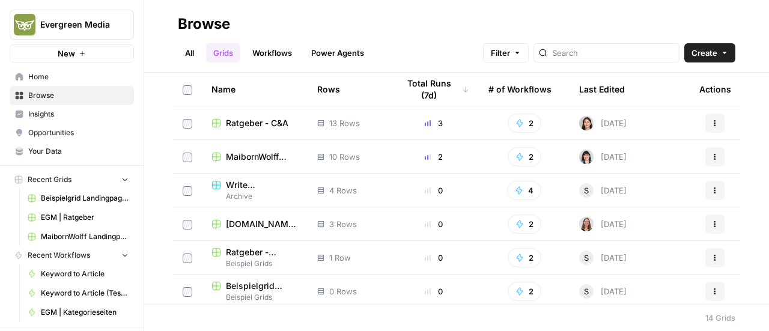
click at [68, 129] on span "Opportunities" at bounding box center [78, 132] width 100 height 11
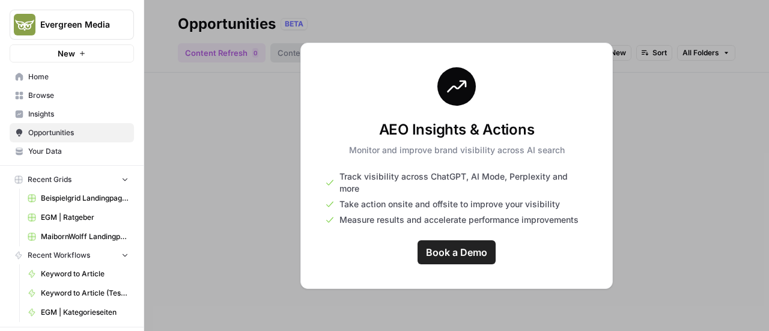
click at [67, 118] on span "Insights" at bounding box center [78, 114] width 100 height 11
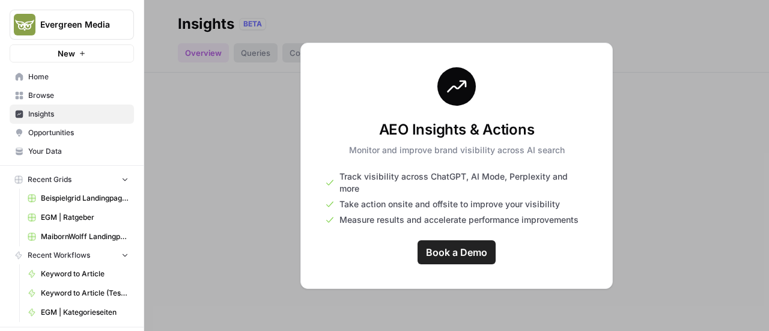
click at [67, 127] on span "Opportunities" at bounding box center [78, 132] width 100 height 11
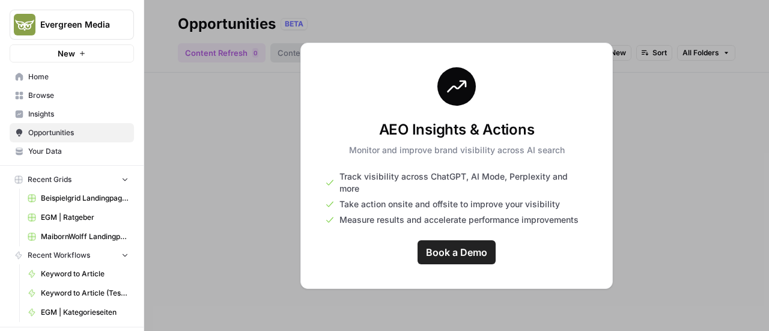
click at [73, 97] on span "Browse" at bounding box center [78, 95] width 100 height 11
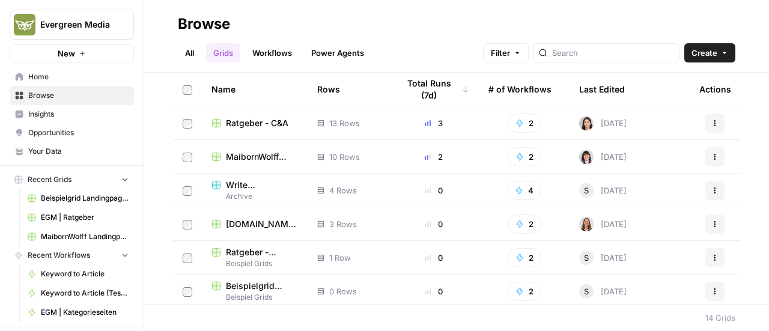
click at [60, 154] on span "Your Data" at bounding box center [78, 151] width 100 height 11
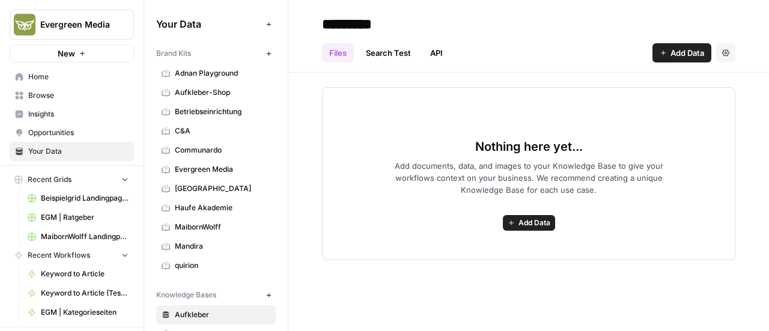
click at [43, 80] on span "Home" at bounding box center [78, 76] width 100 height 11
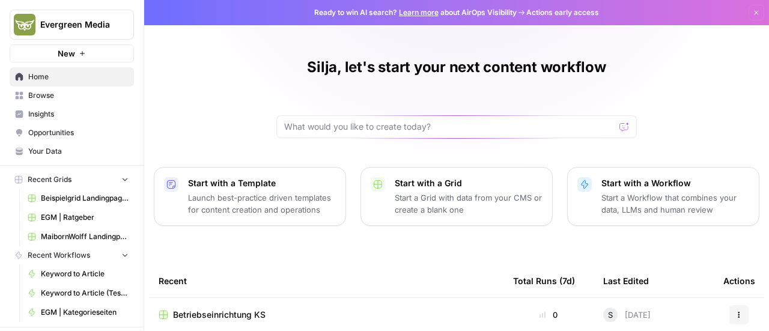
click at [49, 93] on span "Browse" at bounding box center [78, 95] width 100 height 11
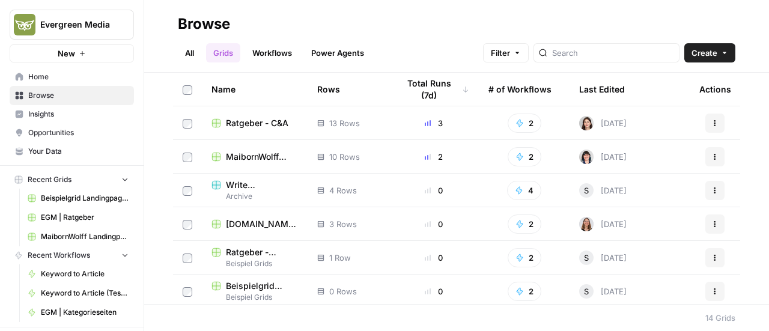
click at [47, 83] on link "Home" at bounding box center [72, 76] width 124 height 19
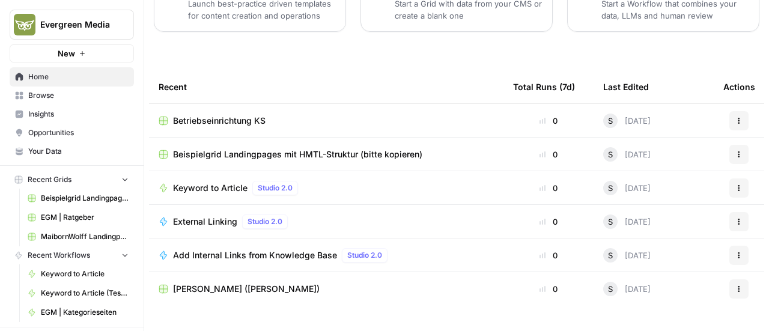
scroll to position [196, 0]
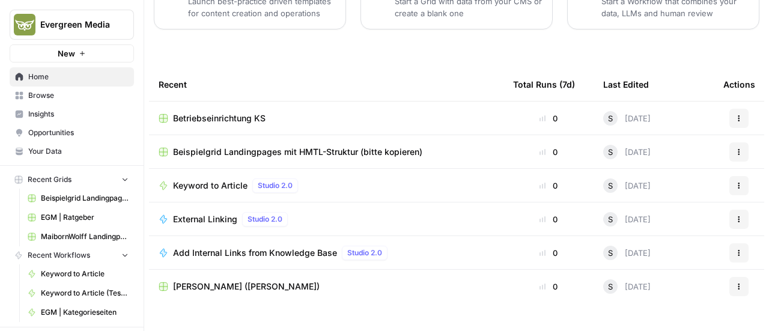
click at [82, 99] on span "Browse" at bounding box center [78, 95] width 100 height 11
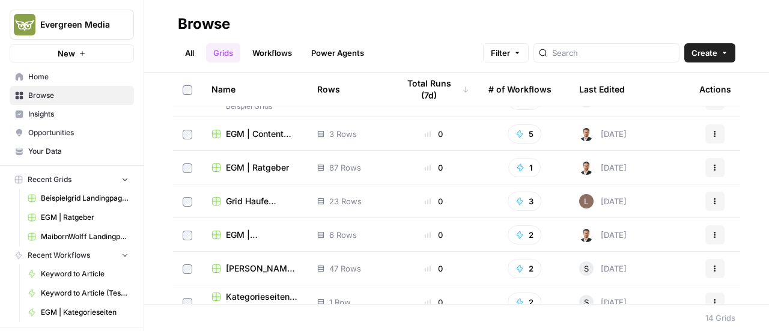
scroll to position [198, 0]
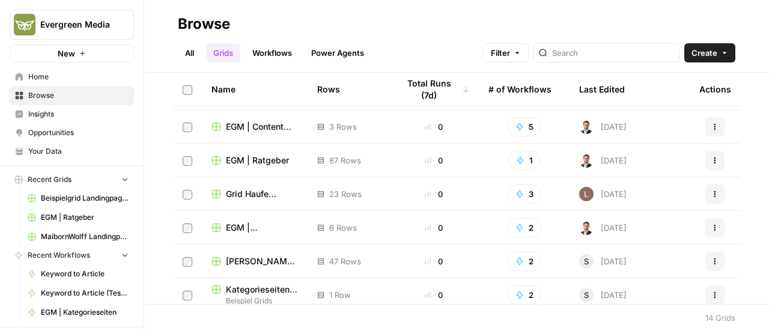
click at [76, 156] on span "Your Data" at bounding box center [78, 151] width 100 height 11
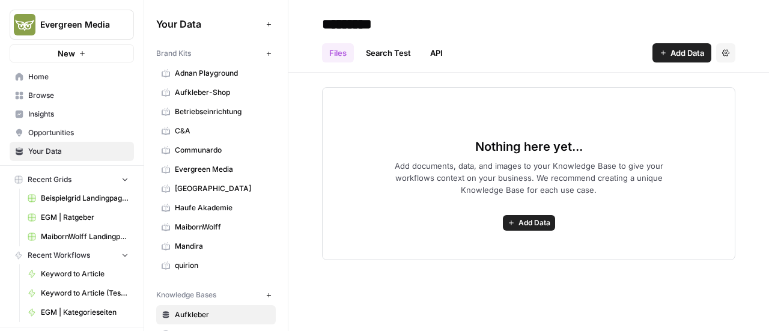
click at [65, 101] on link "Browse" at bounding box center [72, 95] width 124 height 19
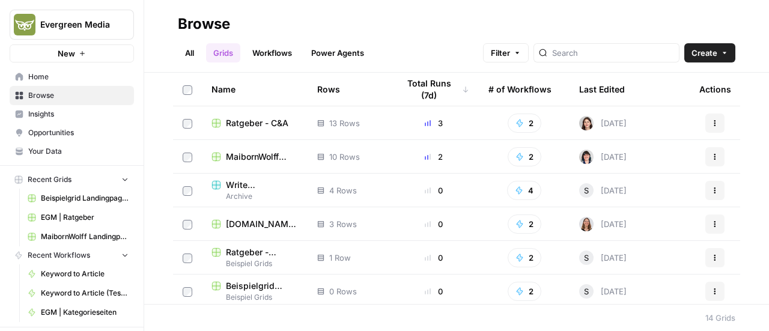
click at [104, 156] on span "Your Data" at bounding box center [78, 151] width 100 height 11
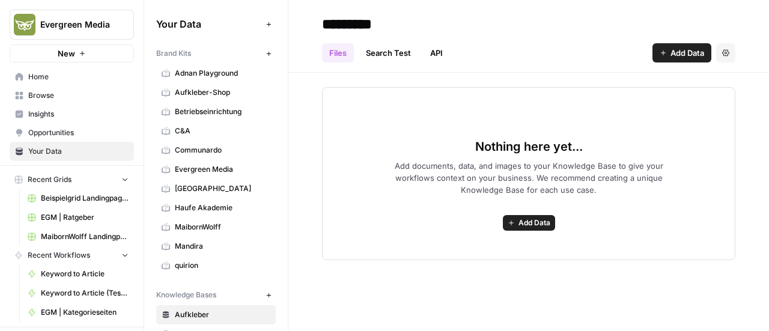
click at [73, 99] on span "Browse" at bounding box center [78, 95] width 100 height 11
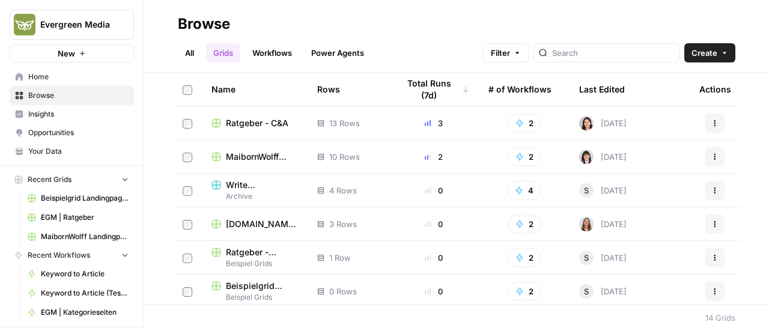
click at [268, 128] on span "Ratgeber - C&A" at bounding box center [257, 123] width 62 height 12
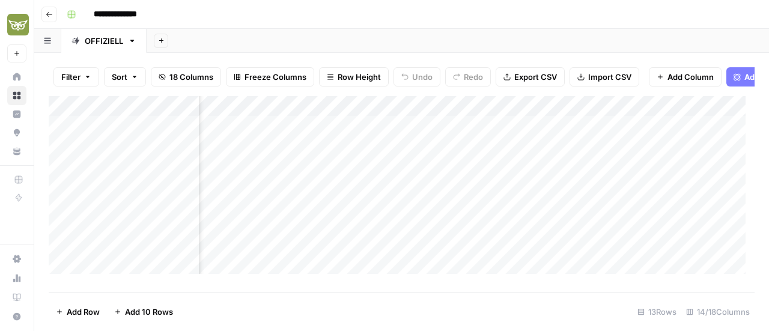
scroll to position [0, 963]
click at [440, 115] on div "Add Column" at bounding box center [402, 189] width 706 height 187
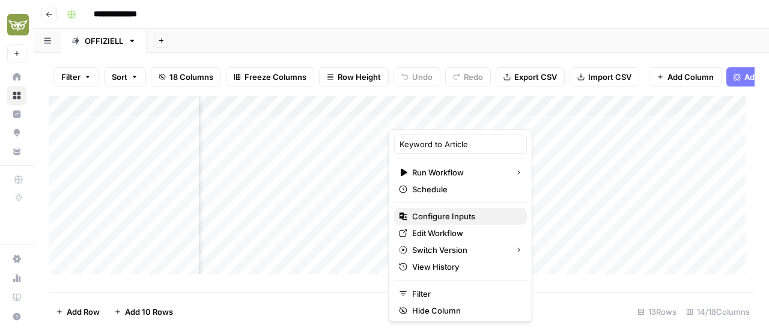
click at [440, 218] on span "Configure Inputs" at bounding box center [464, 216] width 105 height 12
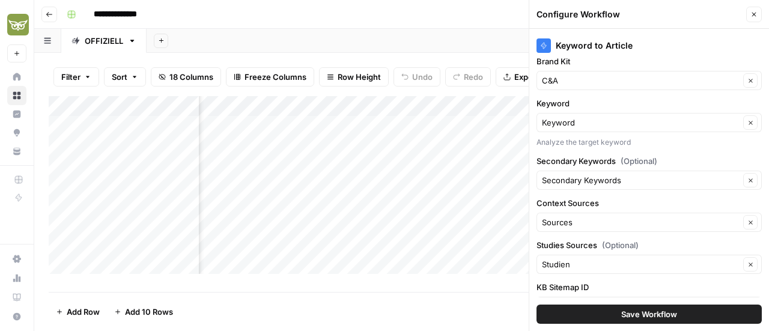
scroll to position [0, 0]
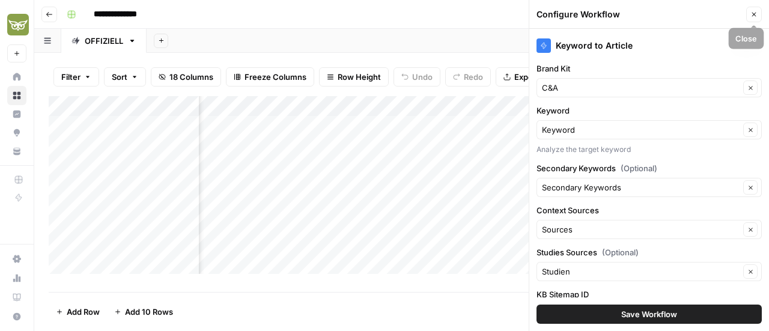
click at [752, 10] on button "Close" at bounding box center [754, 15] width 16 height 16
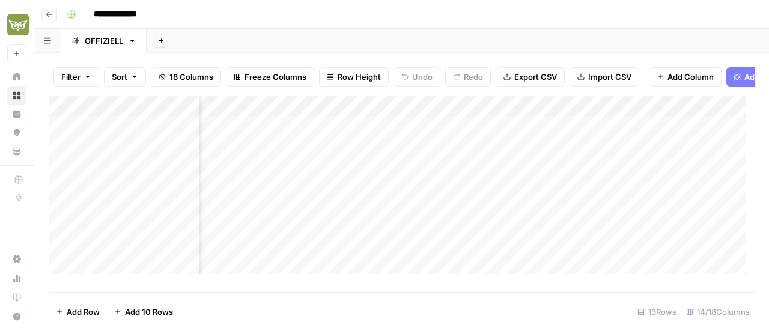
click at [419, 116] on div "Add Column" at bounding box center [402, 189] width 706 height 187
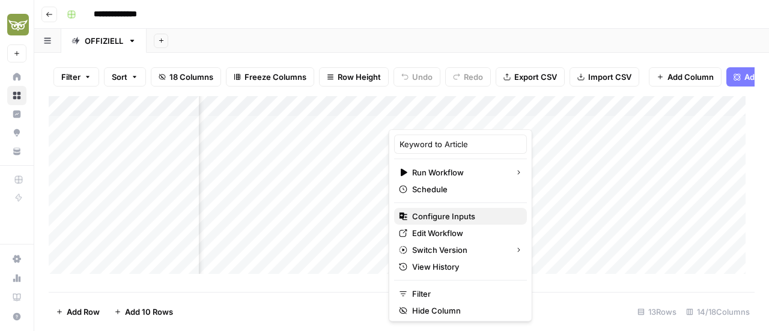
click at [431, 211] on span "Configure Inputs" at bounding box center [464, 216] width 105 height 12
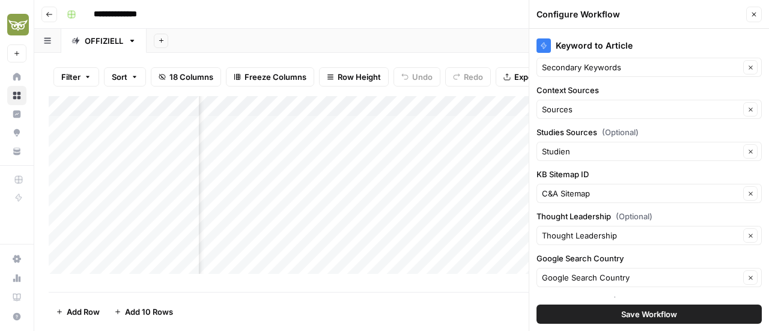
scroll to position [119, 0]
click at [756, 13] on icon "button" at bounding box center [753, 14] width 7 height 7
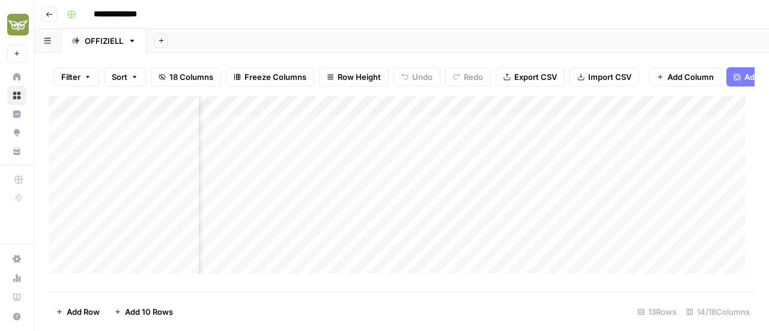
scroll to position [0, 292]
click at [47, 18] on button "Go back" at bounding box center [49, 15] width 16 height 16
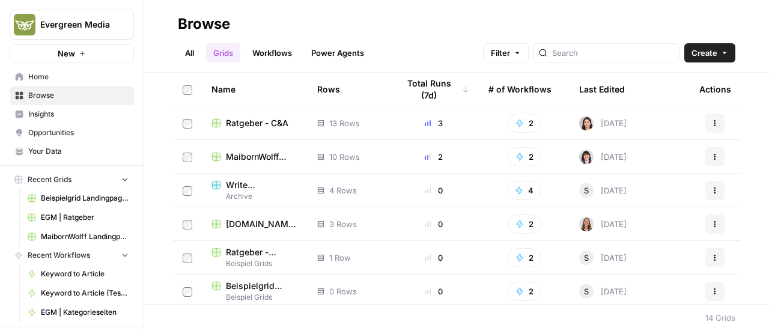
click at [236, 223] on span "[DOMAIN_NAME] - Ratgeber" at bounding box center [262, 224] width 72 height 12
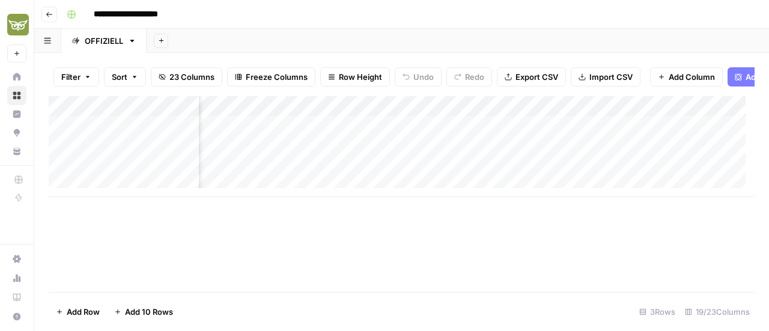
scroll to position [1, 1336]
click at [476, 112] on div "Add Column" at bounding box center [402, 146] width 706 height 101
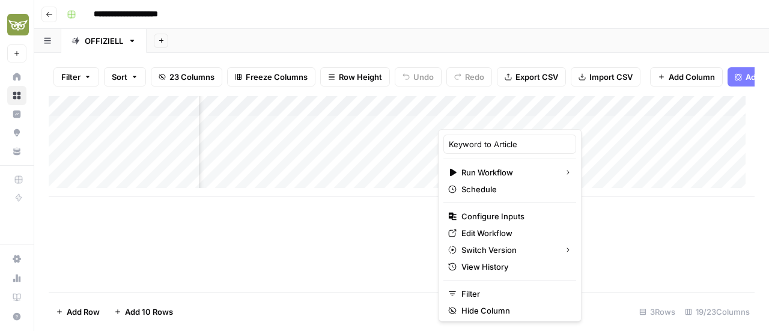
click at [373, 231] on div "Add Column" at bounding box center [402, 194] width 706 height 196
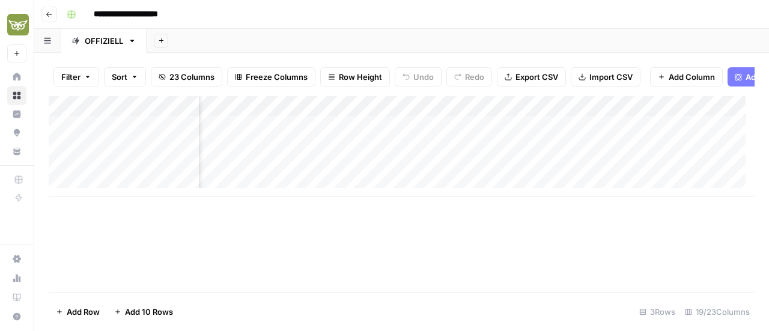
scroll to position [1, 1371]
click at [608, 132] on div "Add Column" at bounding box center [402, 146] width 706 height 101
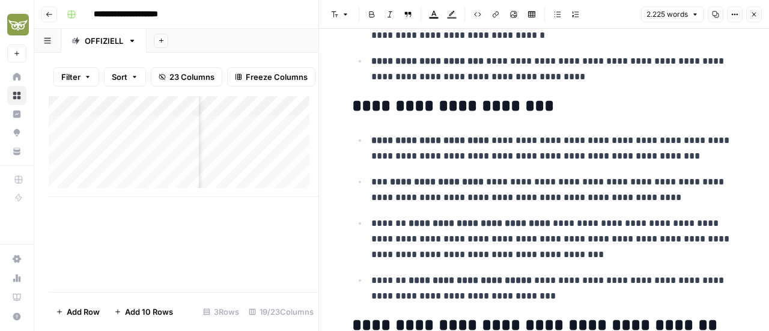
scroll to position [355, 0]
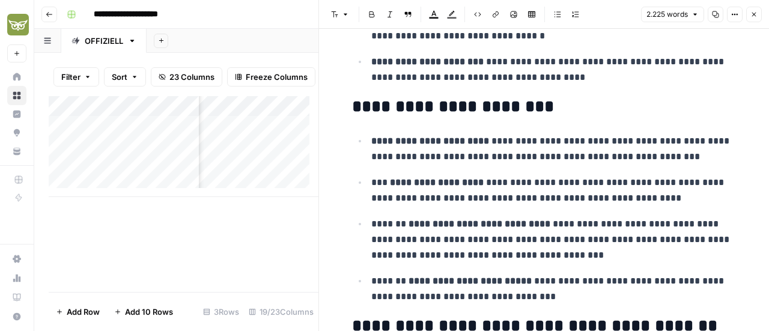
click at [751, 21] on button "Close" at bounding box center [754, 15] width 16 height 16
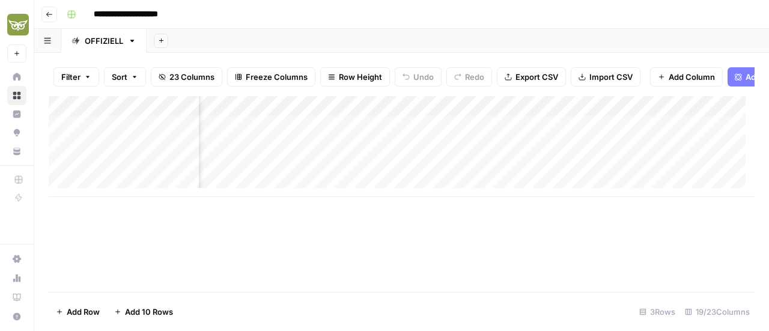
click at [449, 138] on div "Add Column" at bounding box center [402, 146] width 706 height 101
click at [482, 133] on div "Add Column" at bounding box center [402, 146] width 706 height 101
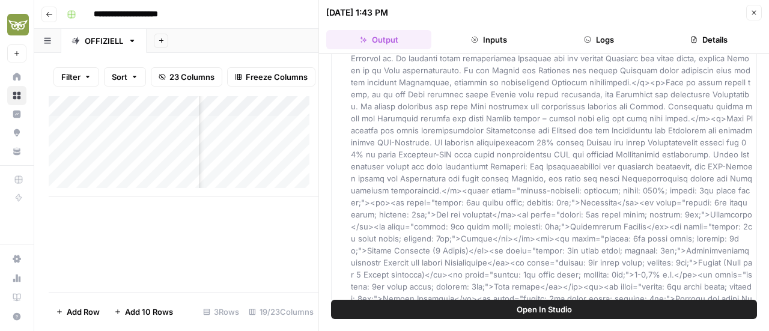
scroll to position [8067, 0]
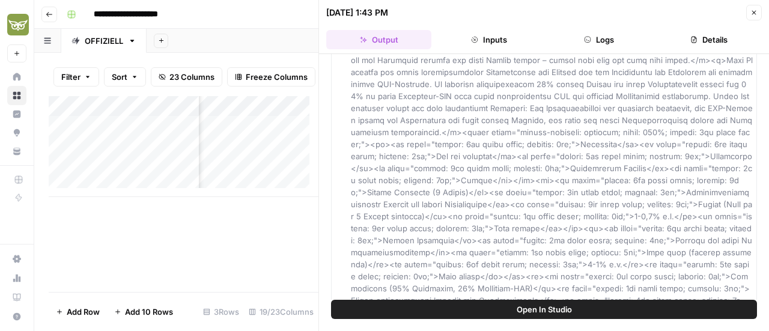
click at [753, 15] on icon "button" at bounding box center [753, 12] width 7 height 7
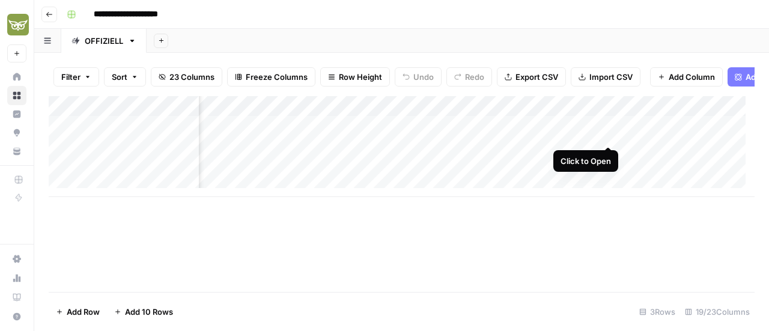
click at [606, 134] on div "Add Column" at bounding box center [402, 146] width 706 height 101
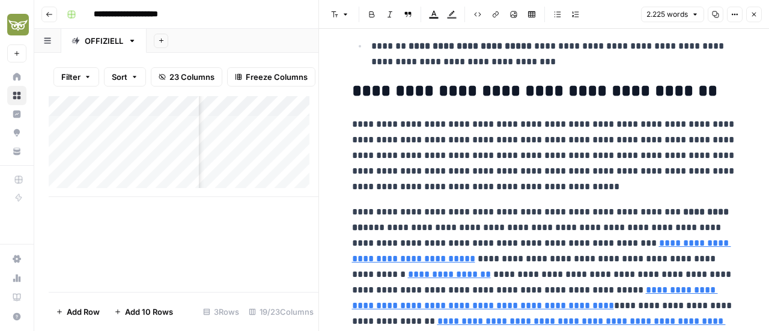
scroll to position [590, 0]
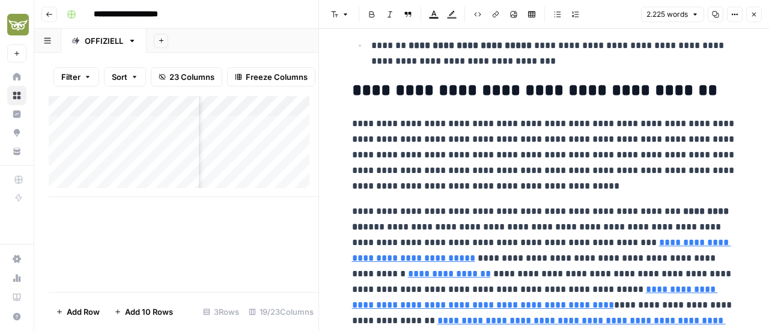
click at [757, 9] on button "Close" at bounding box center [754, 15] width 16 height 16
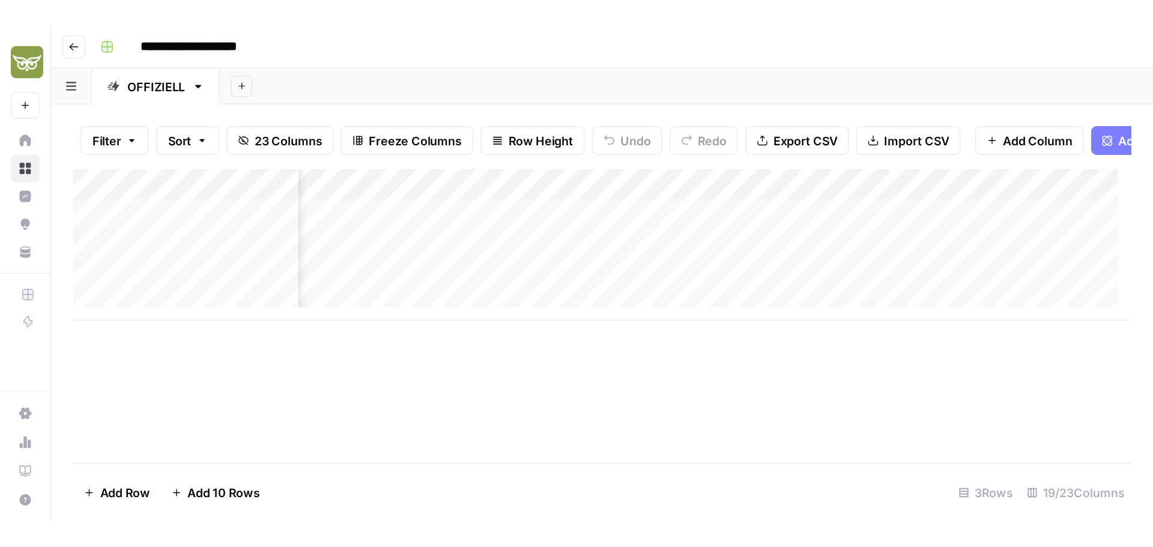
scroll to position [1, 304]
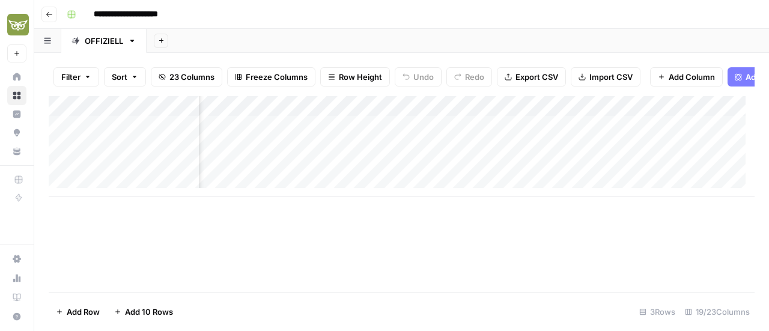
click at [49, 11] on icon "button" at bounding box center [49, 14] width 7 height 7
